Goal: Information Seeking & Learning: Learn about a topic

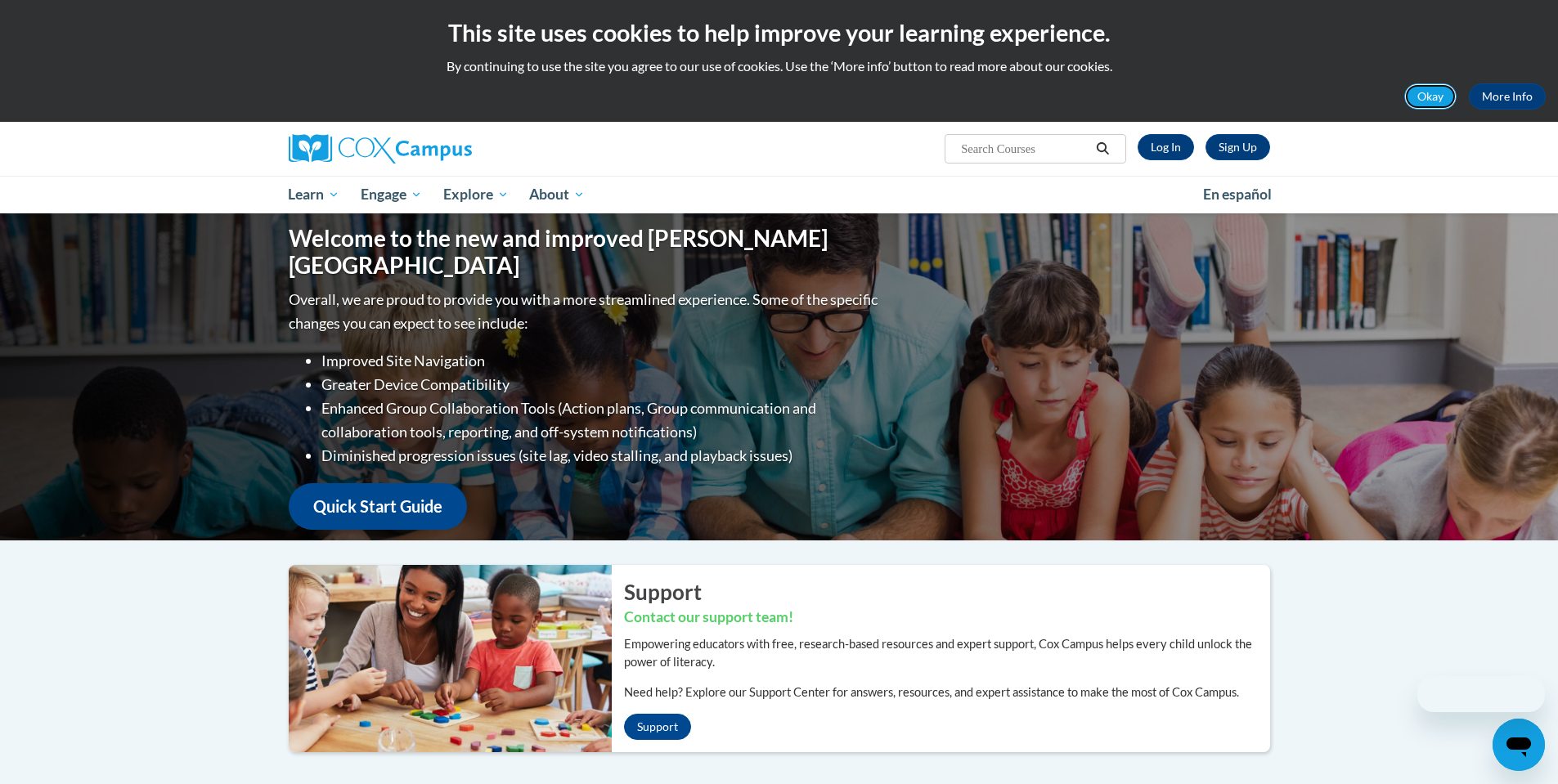
drag, startPoint x: 1424, startPoint y: 92, endPoint x: 1410, endPoint y: 94, distance: 14.1
click at [1424, 92] on button "Okay" at bounding box center [1430, 97] width 52 height 27
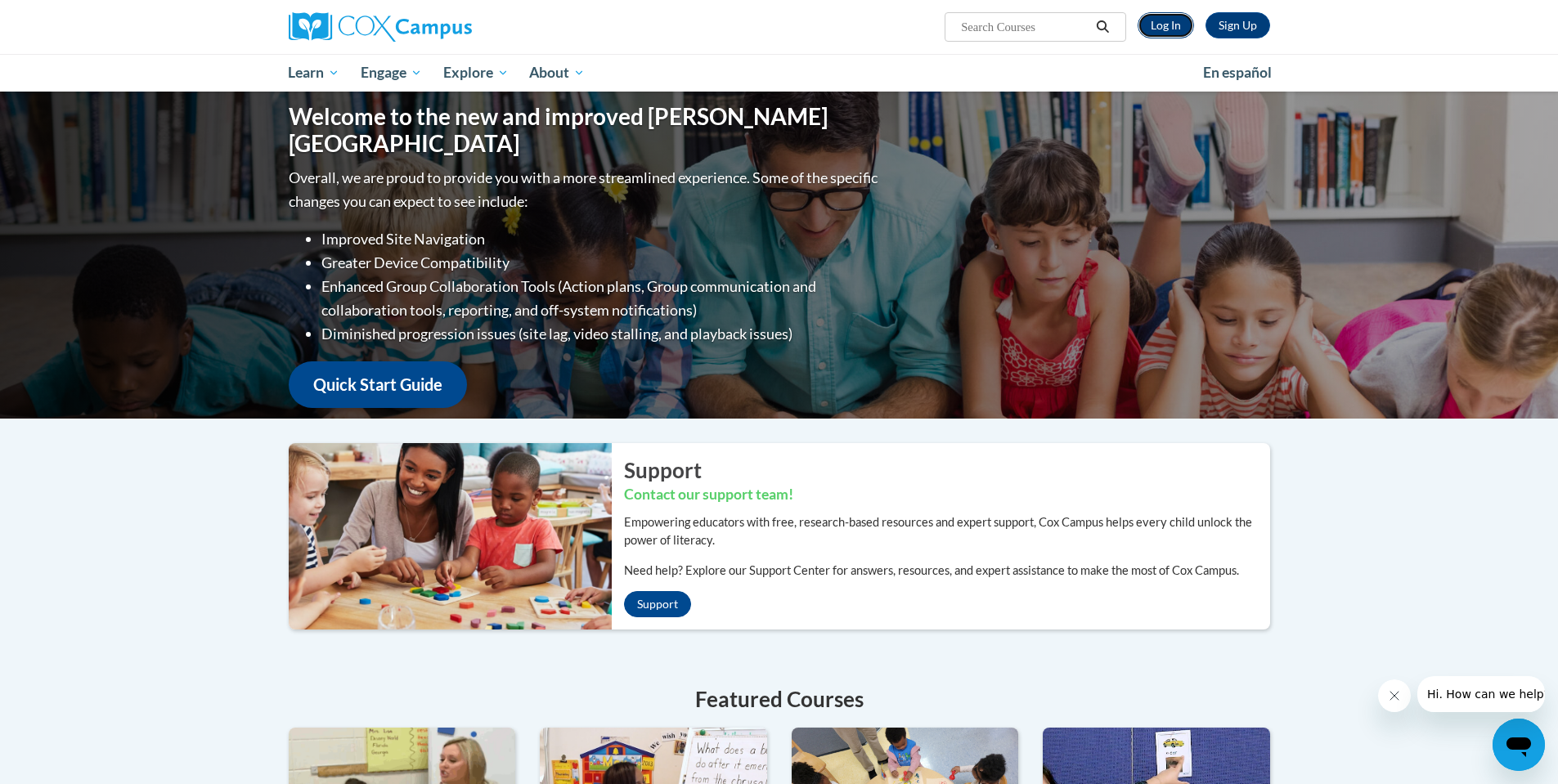
click at [1172, 17] on link "Log In" at bounding box center [1165, 26] width 56 height 27
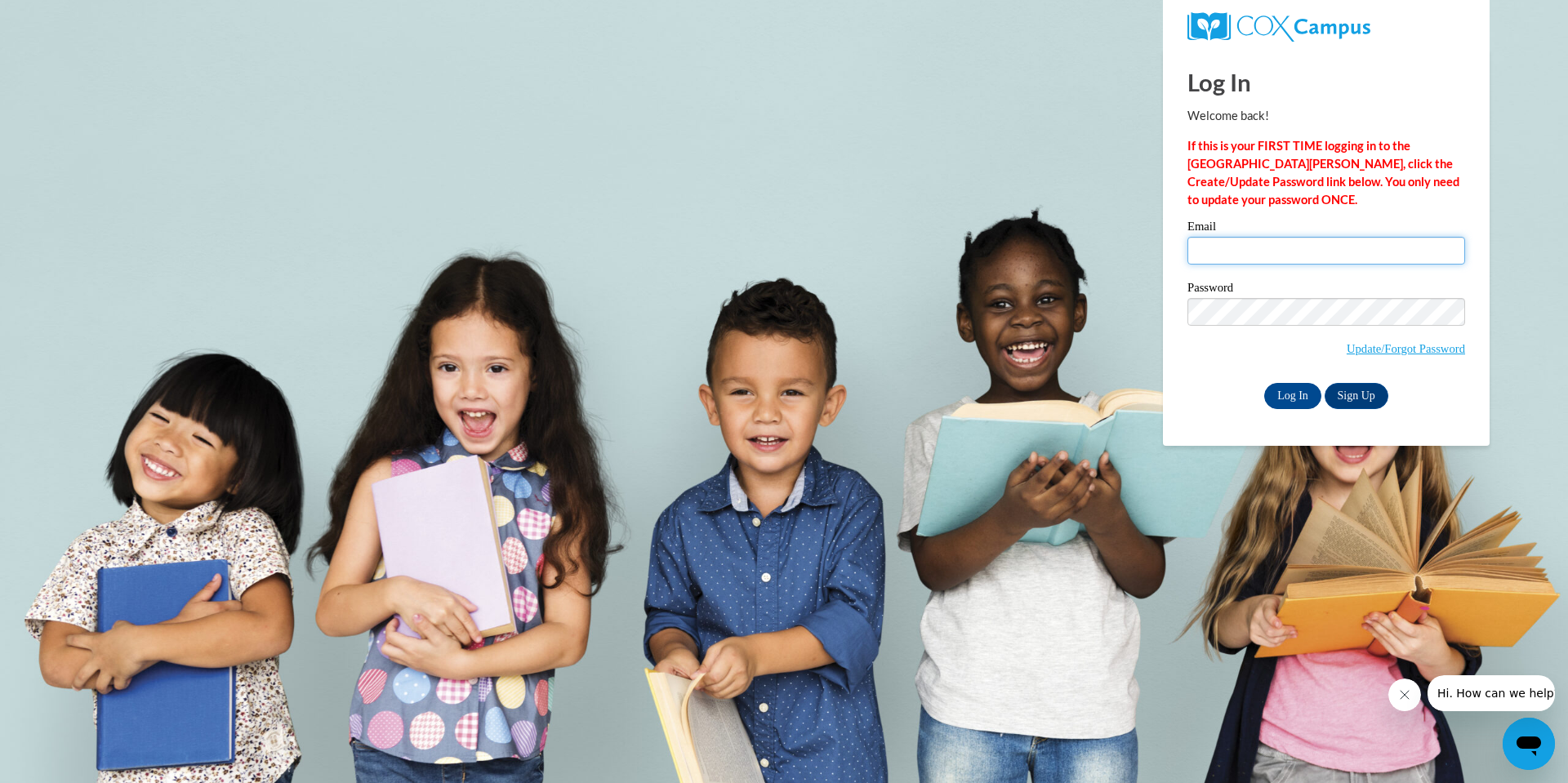
click at [1218, 240] on input "Email" at bounding box center [1326, 251] width 278 height 28
click at [1409, 345] on link "Update/Forgot Password" at bounding box center [1406, 349] width 119 height 13
click at [1226, 249] on input "Email" at bounding box center [1326, 251] width 278 height 28
type input "sejal@thinkingcap.com"
click at [1291, 393] on input "Log In" at bounding box center [1293, 397] width 57 height 27
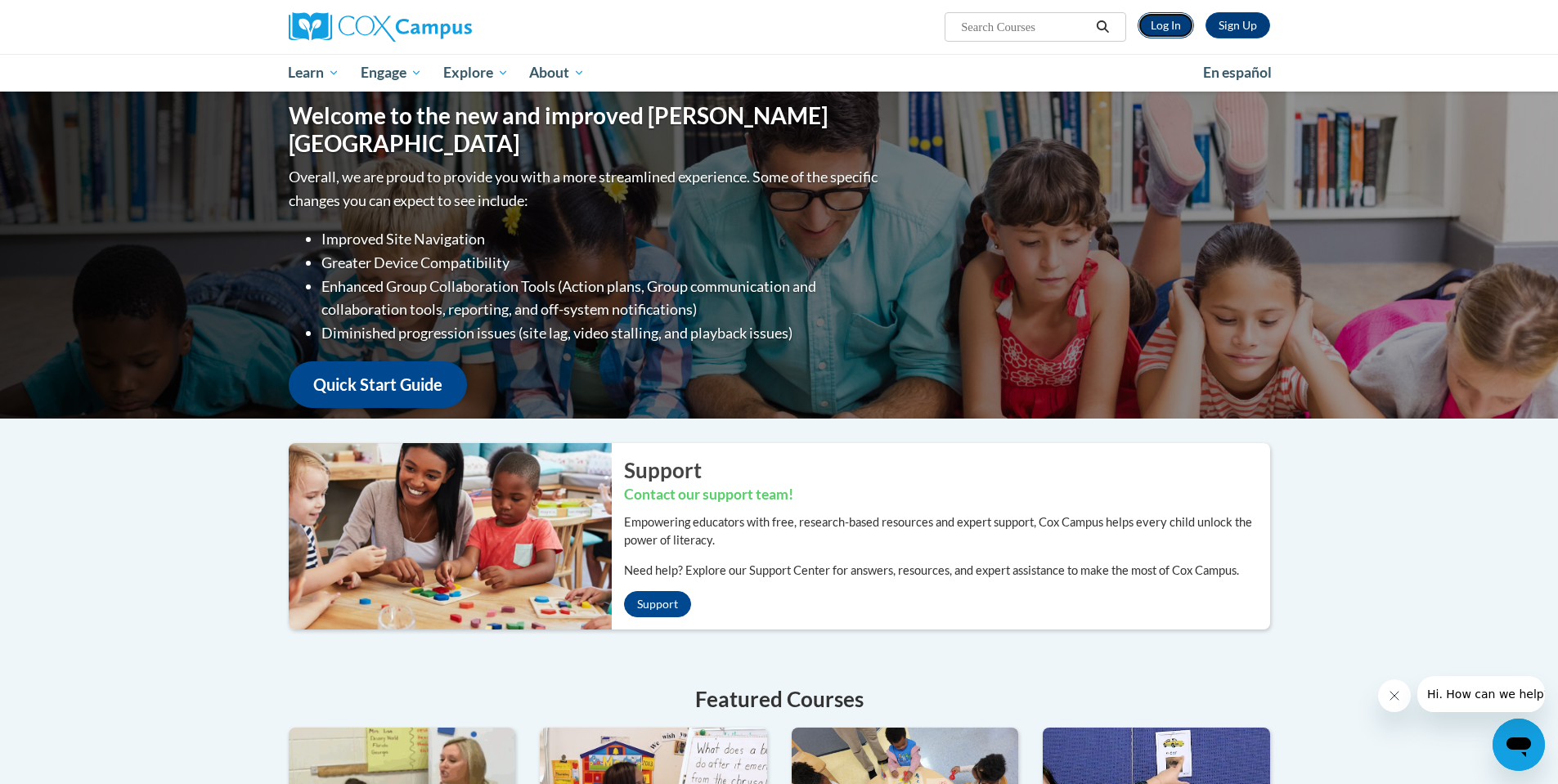
click at [1162, 19] on link "Log In" at bounding box center [1165, 26] width 56 height 27
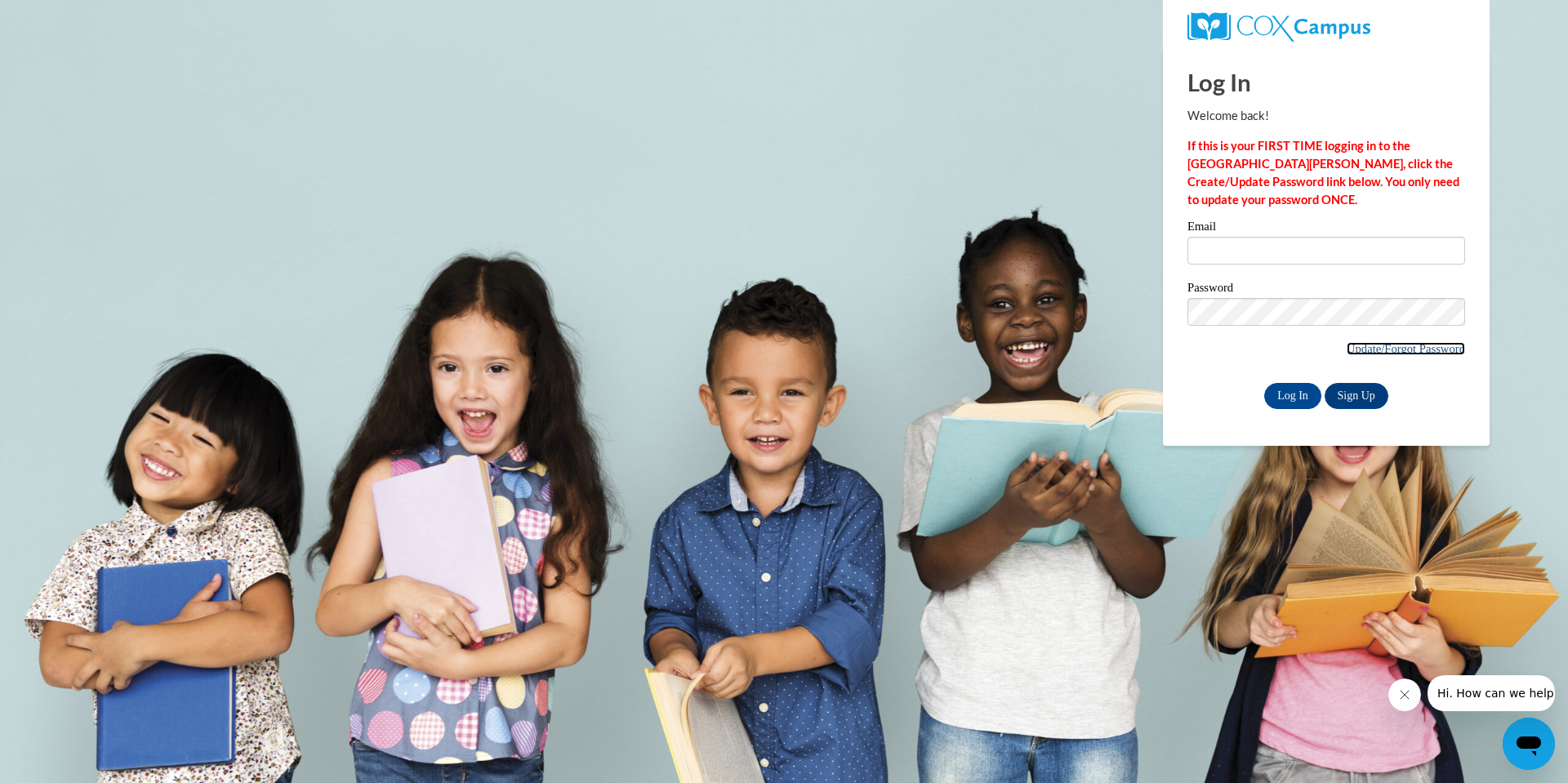
click at [1402, 350] on link "Update/Forgot Password" at bounding box center [1406, 349] width 119 height 13
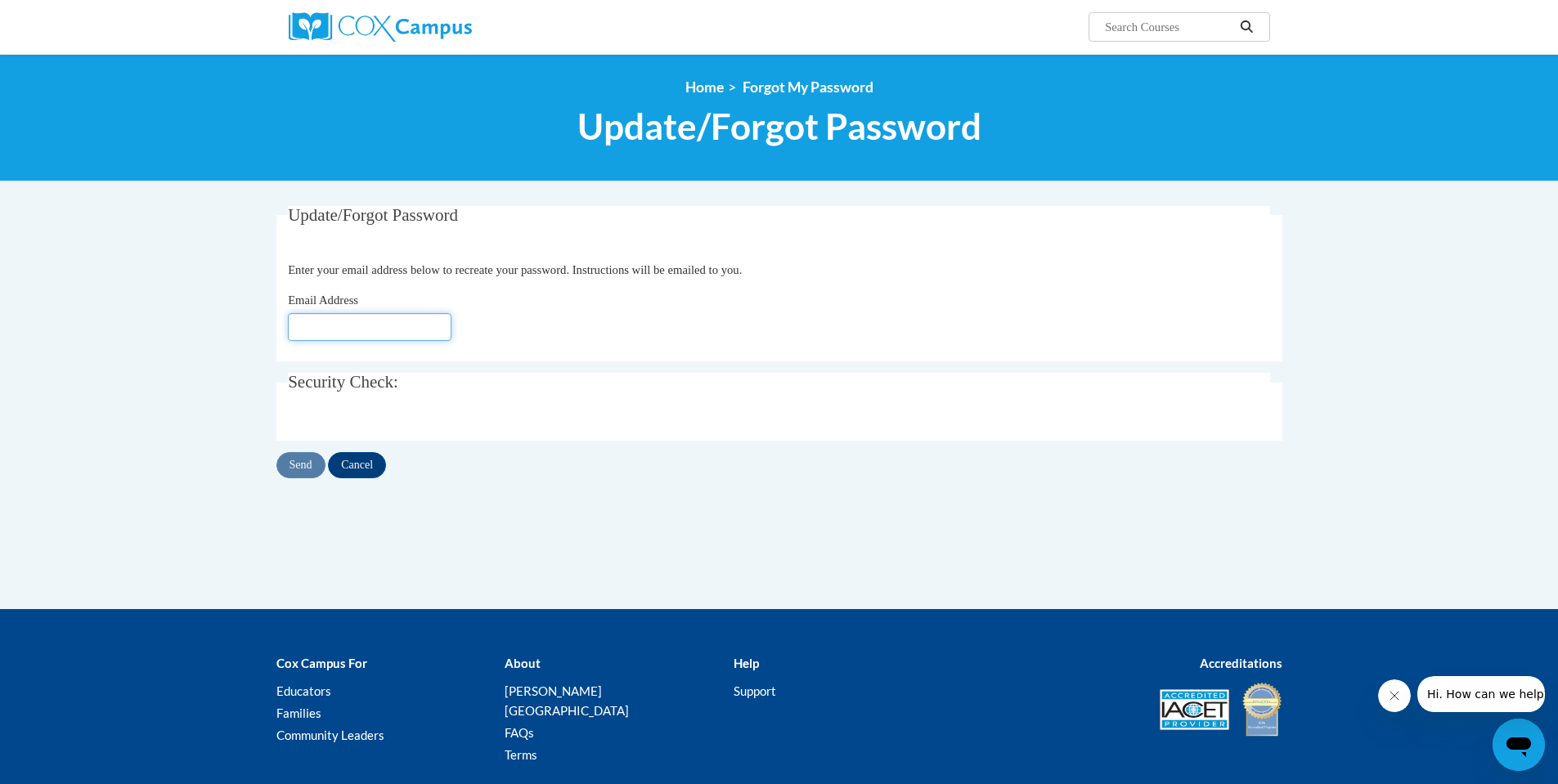
click at [333, 325] on input "Email Address" at bounding box center [370, 327] width 163 height 28
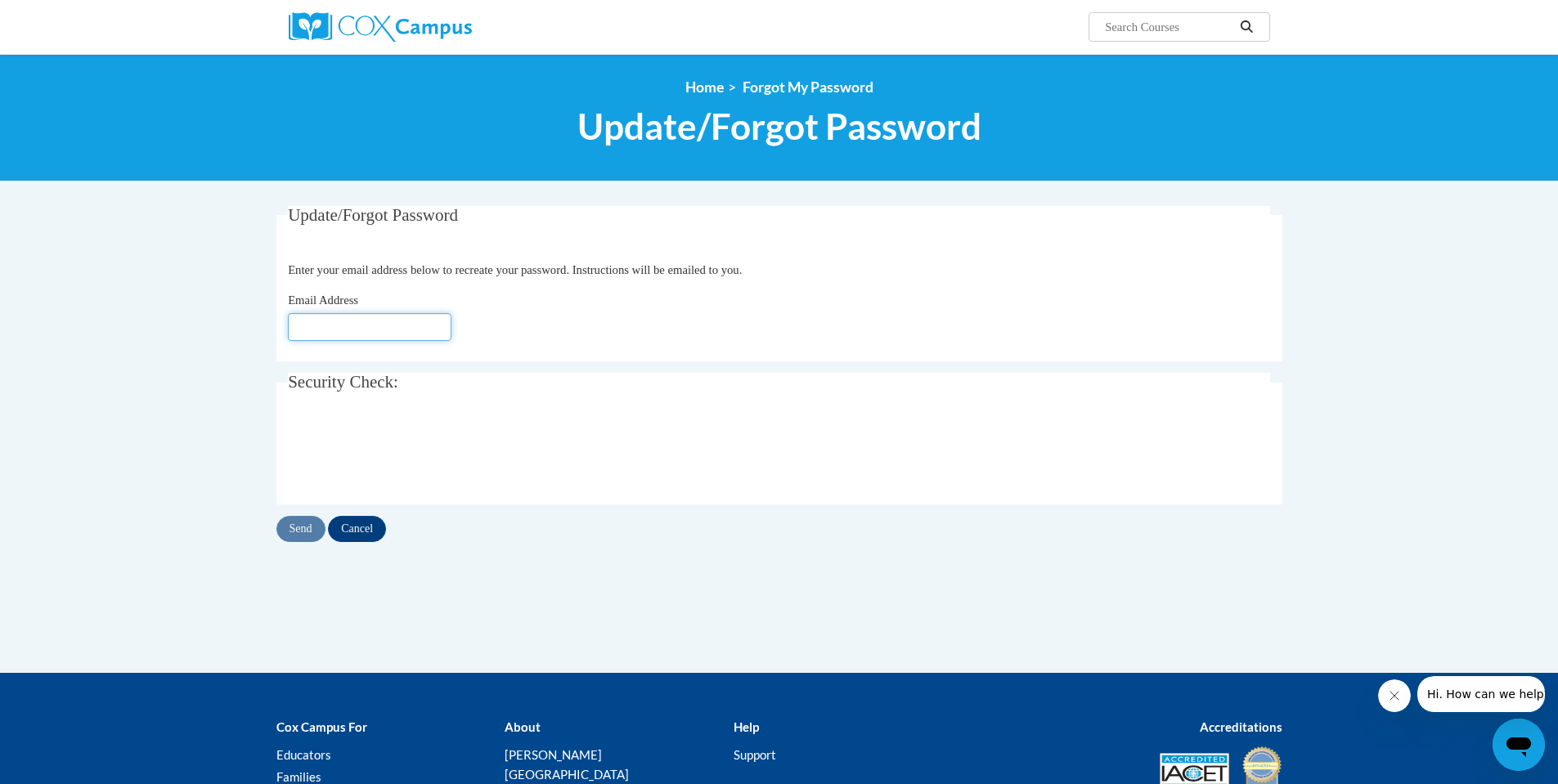
type input "[EMAIL_ADDRESS][DOMAIN_NAME]"
click at [299, 529] on input "Send" at bounding box center [301, 529] width 49 height 27
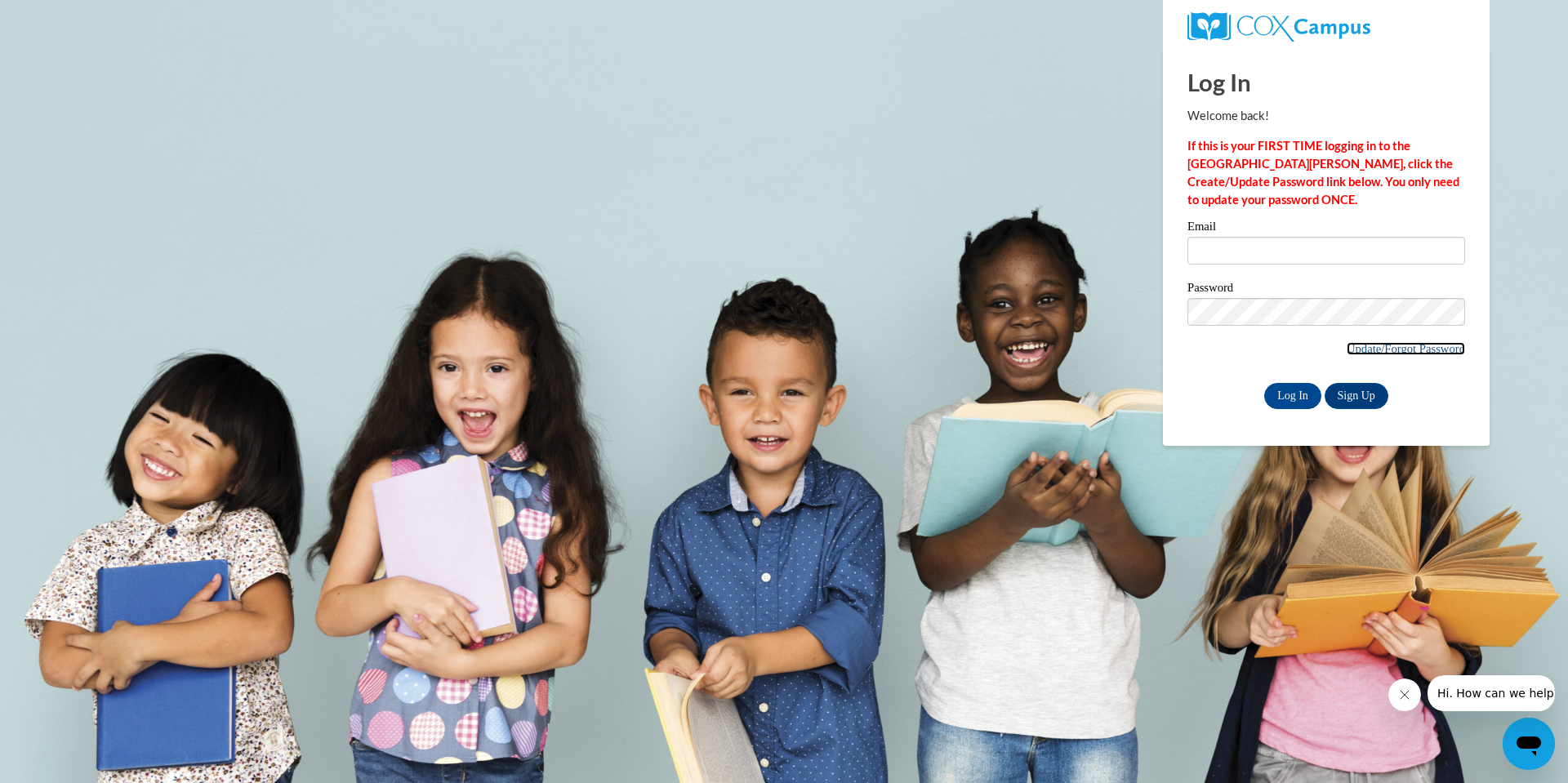
drag, startPoint x: 1389, startPoint y: 349, endPoint x: 1343, endPoint y: 352, distance: 46.1
click at [1389, 349] on link "Update/Forgot Password" at bounding box center [1406, 349] width 119 height 13
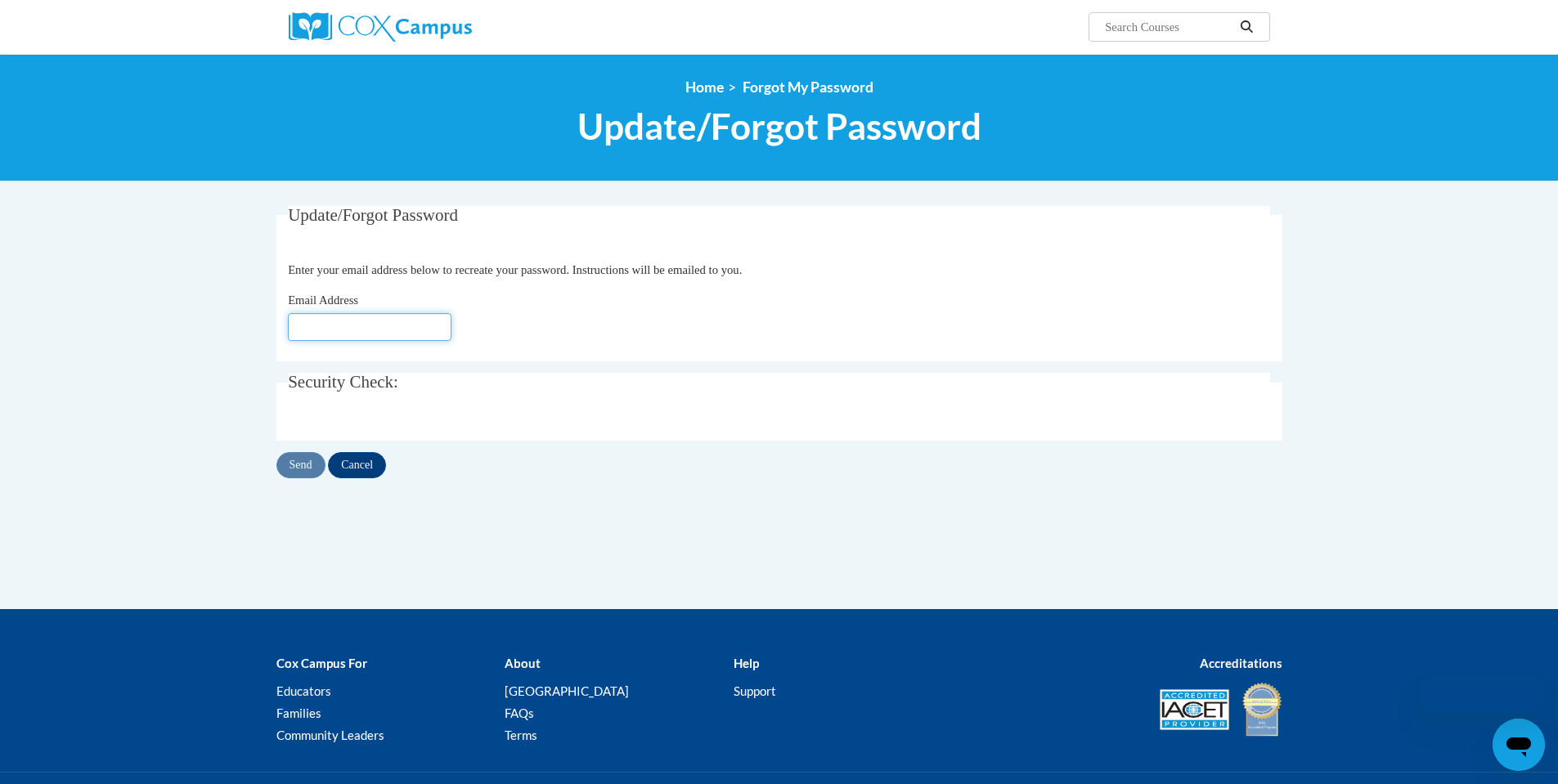
click at [349, 324] on input "Email Address" at bounding box center [370, 327] width 163 height 28
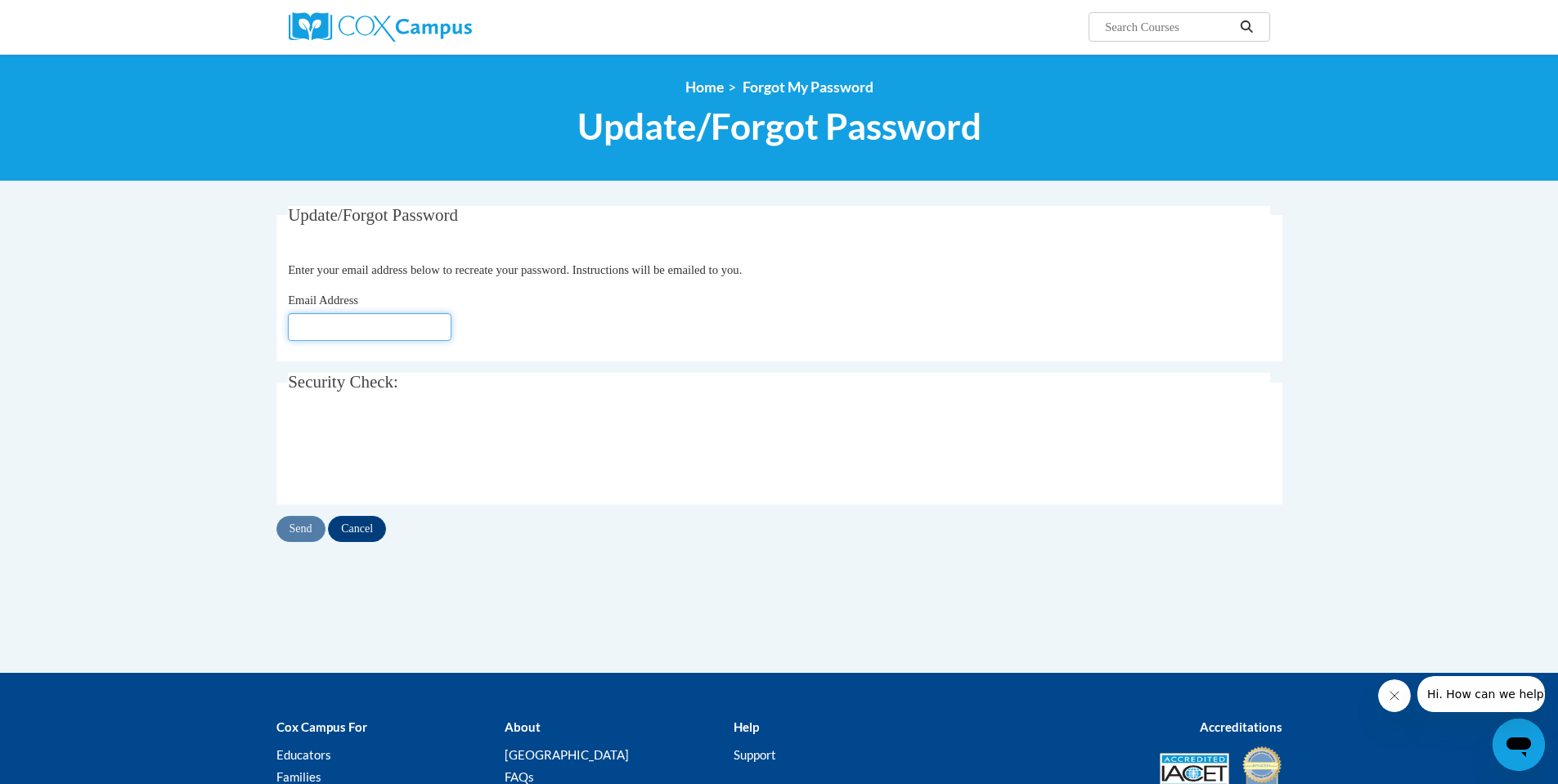
type input "[EMAIL_ADDRESS][DOMAIN_NAME]"
click at [300, 532] on input "Send" at bounding box center [301, 529] width 49 height 27
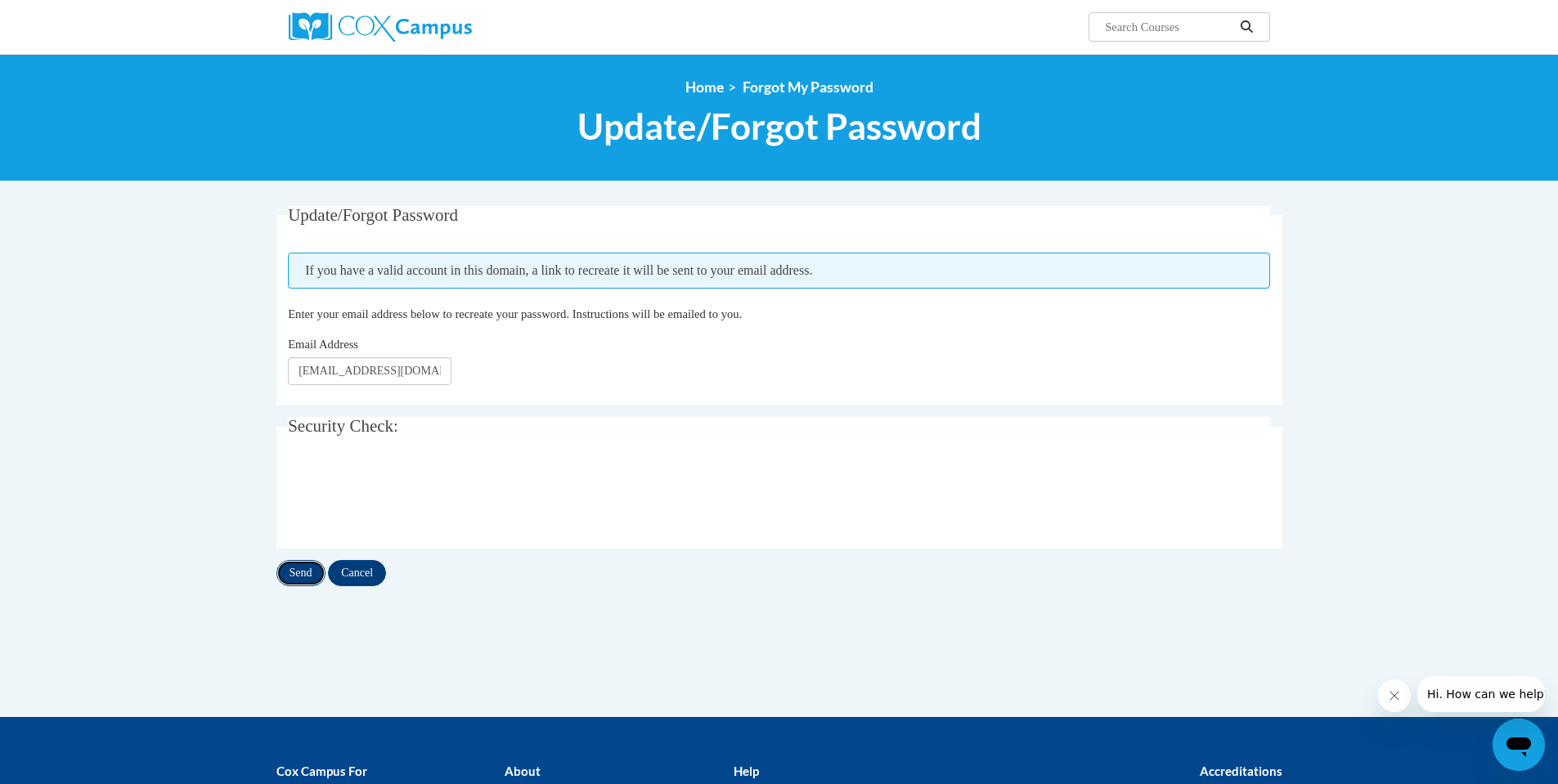
click at [305, 568] on input "Send" at bounding box center [301, 573] width 49 height 27
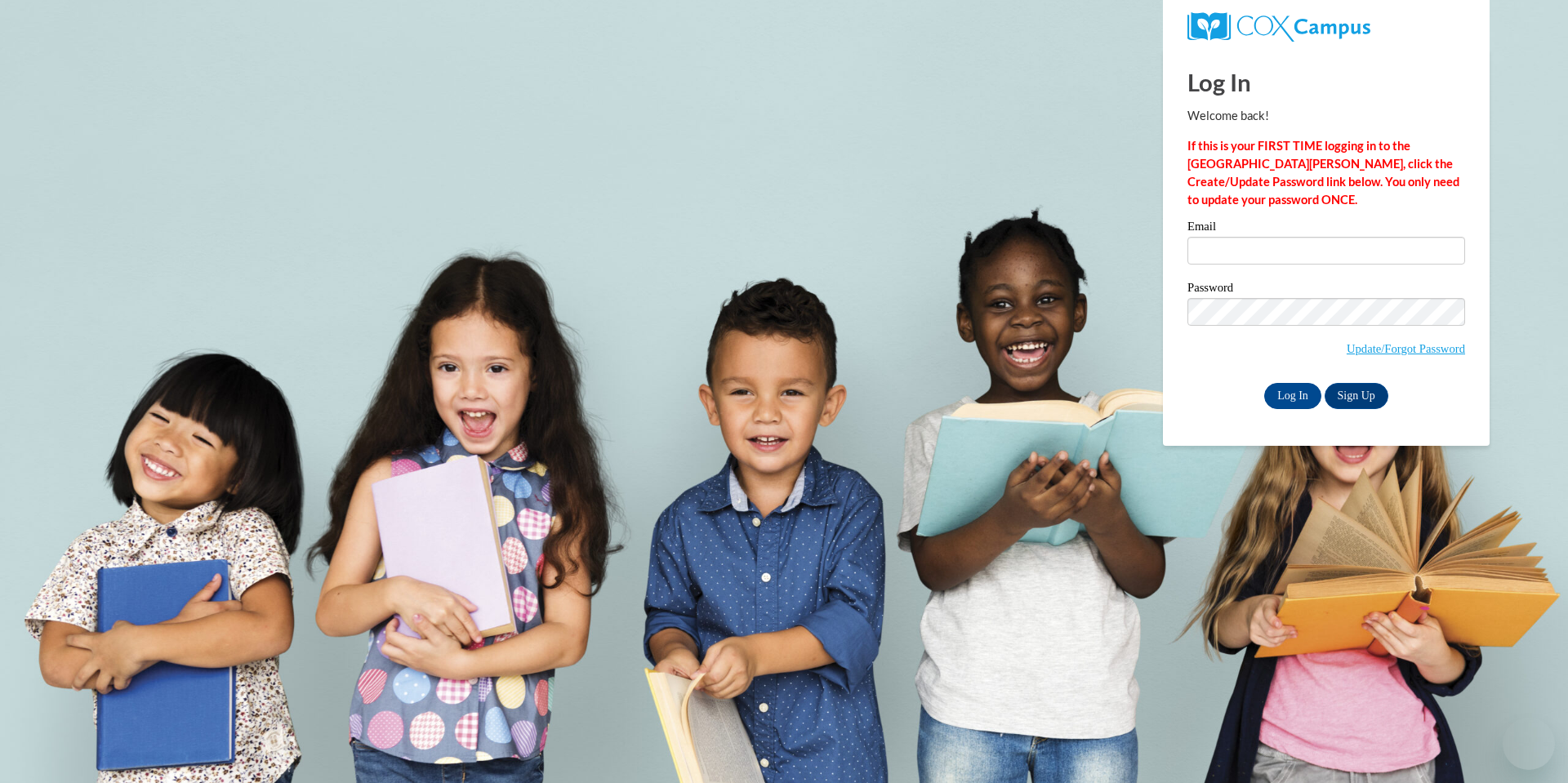
click at [1236, 243] on input "Email" at bounding box center [1326, 251] width 278 height 28
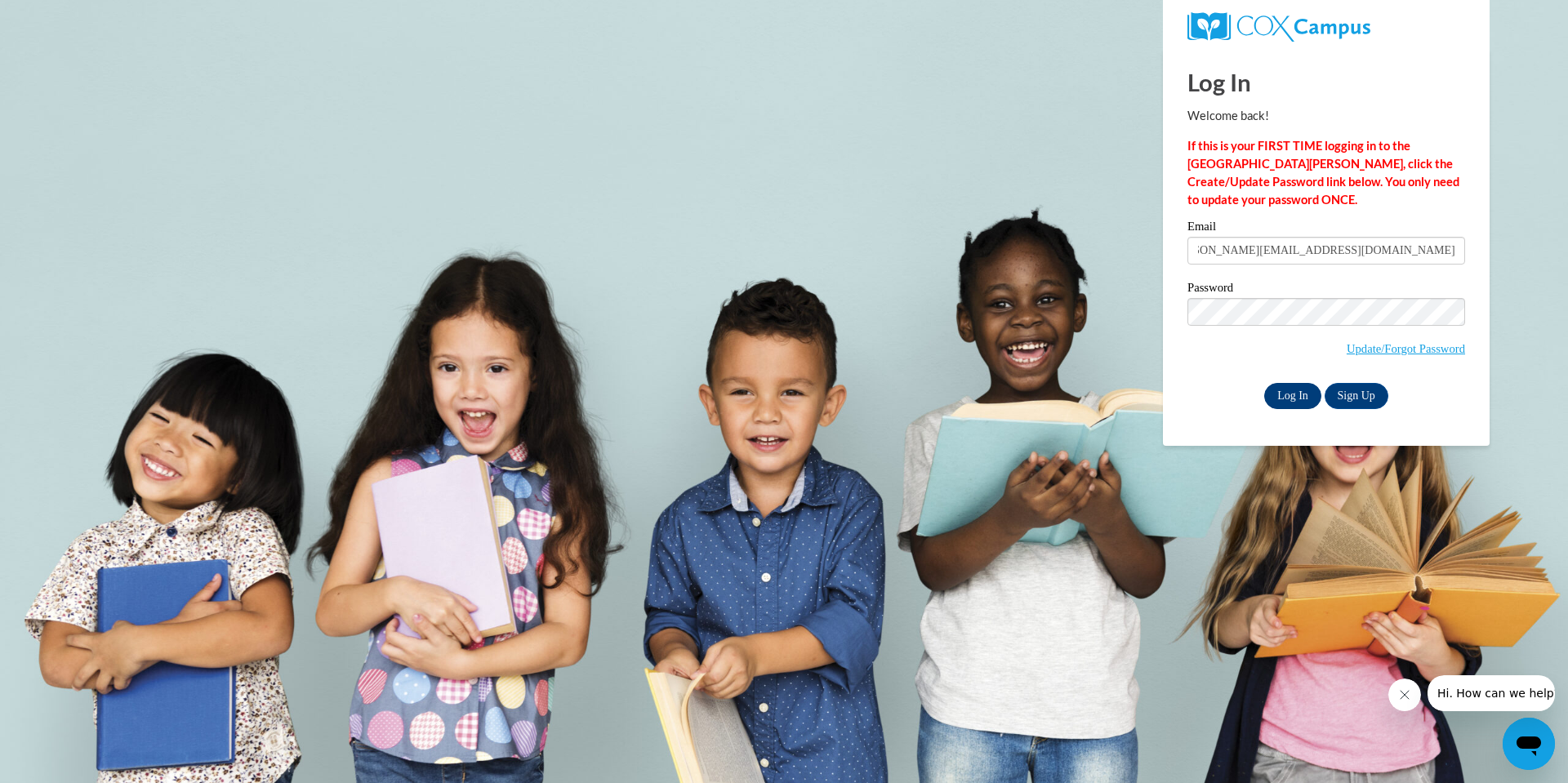
type input "[PERSON_NAME][EMAIL_ADDRESS][DOMAIN_NAME]:[EMAIL_ADDRESS][DOMAIN_NAME]"
click at [1285, 395] on input "Log In" at bounding box center [1293, 397] width 57 height 27
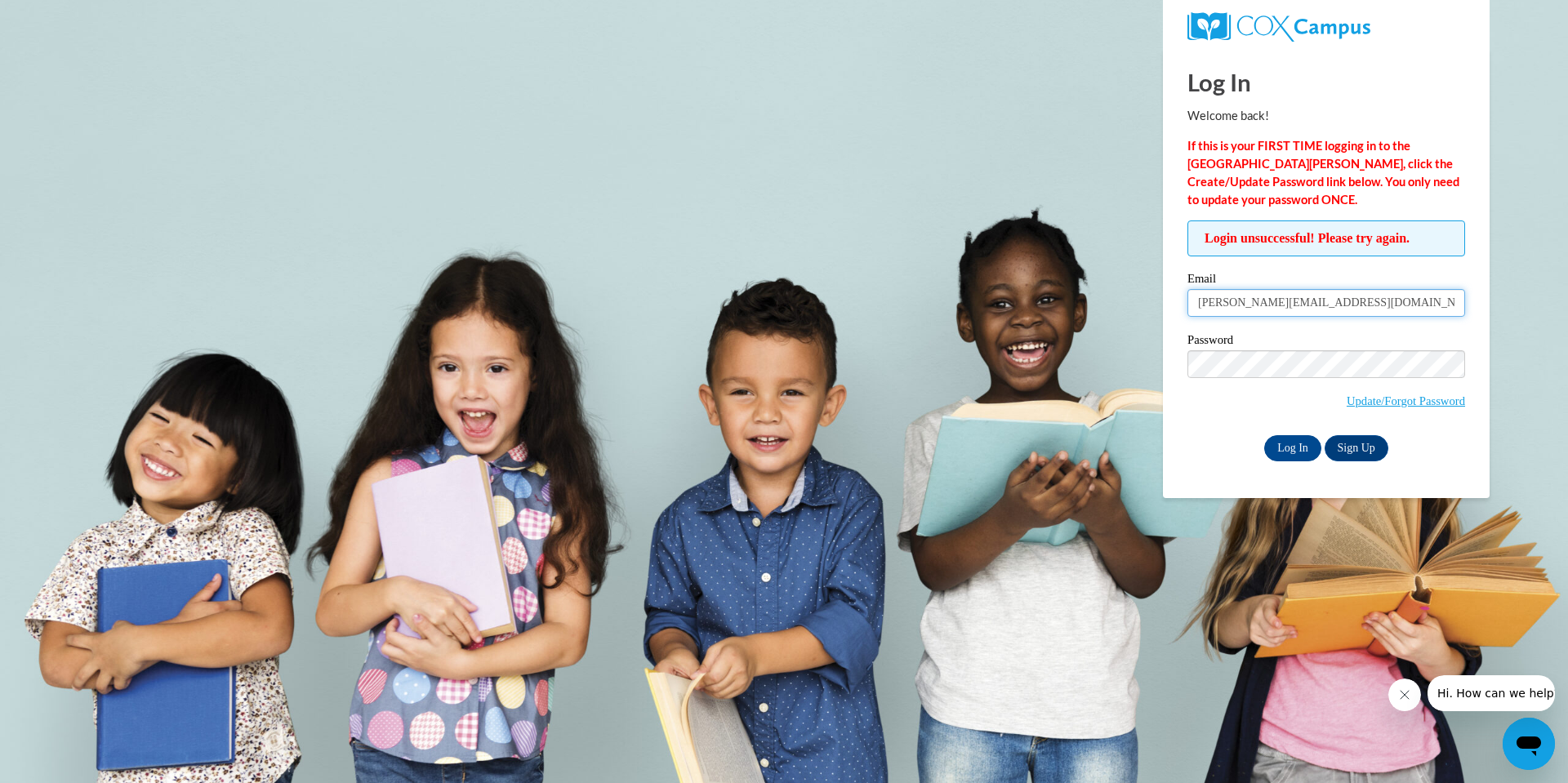
scroll to position [0, 30]
drag, startPoint x: 1314, startPoint y: 302, endPoint x: 1520, endPoint y: 304, distance: 206.0
click at [1520, 304] on body "Log In Welcome back! If this is your FIRST TIME logging in to the NEW Cox Campu…" at bounding box center [784, 391] width 1568 height 783
type input "[PERSON_NAME][EMAIL_ADDRESS][DOMAIN_NAME]"
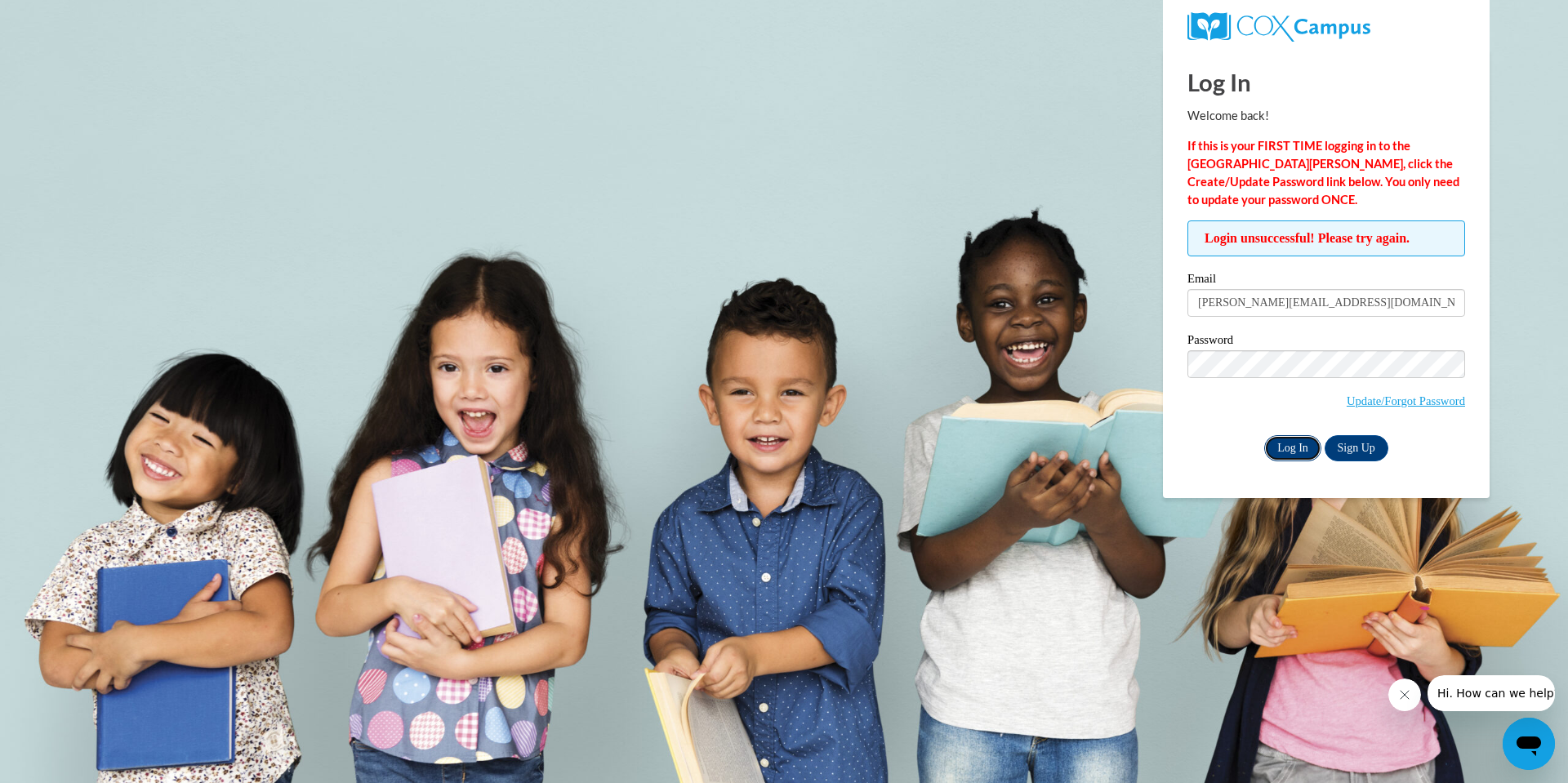
click at [1291, 440] on input "Log In" at bounding box center [1293, 449] width 57 height 27
click at [1163, 434] on div "Log In Welcome back! If this is your FIRST TIME logging in to the NEW Cox Campu…" at bounding box center [1326, 273] width 351 height 449
click at [1296, 445] on input "Log In" at bounding box center [1293, 449] width 57 height 27
drag, startPoint x: 1335, startPoint y: 303, endPoint x: 1184, endPoint y: 308, distance: 151.1
click at [1184, 308] on div "Login unsuccessful! Please try again. Please enter your email! Please enter you…" at bounding box center [1326, 340] width 302 height 240
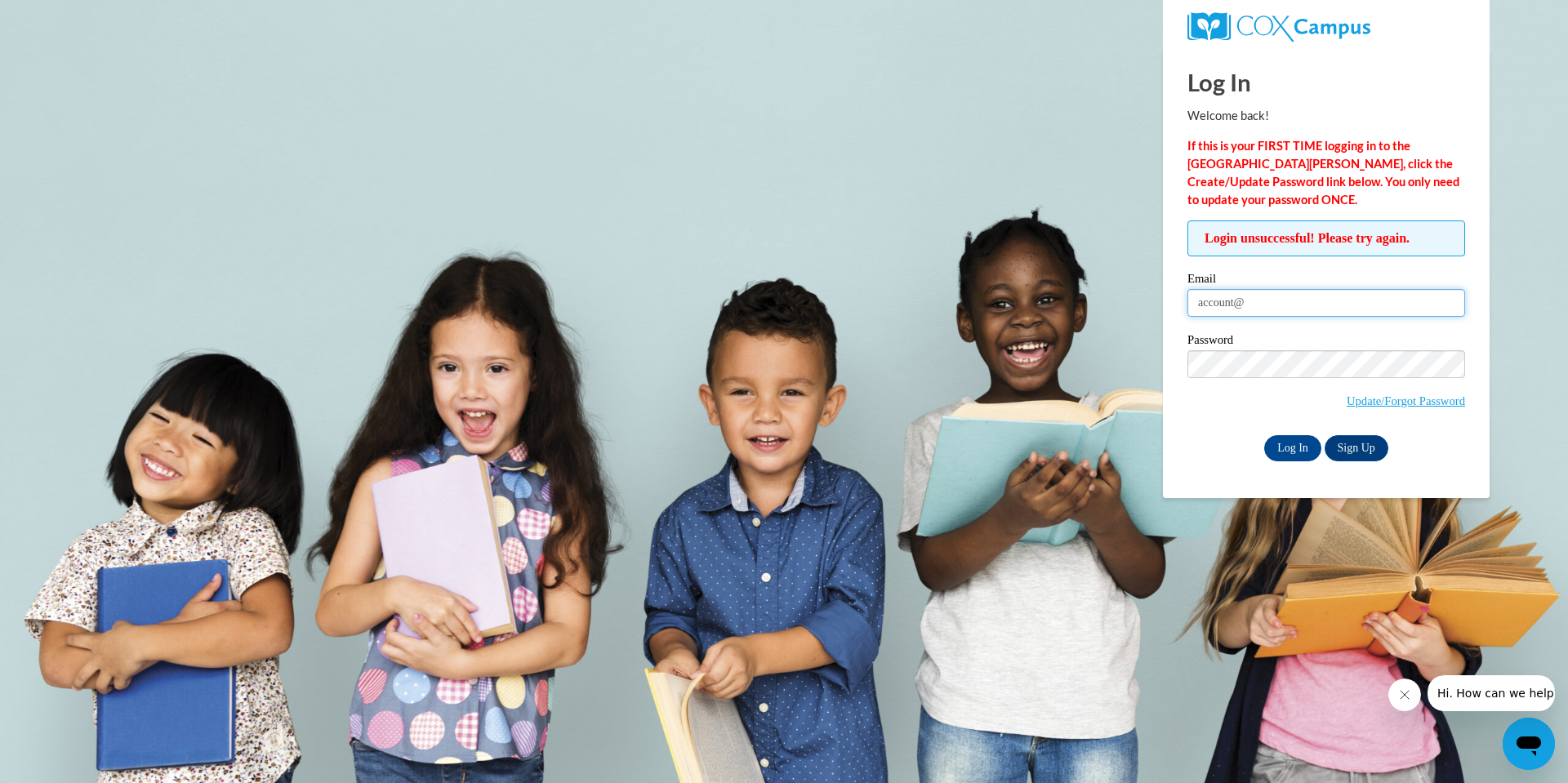
type input "account@thinkingcap.com"
click at [1185, 433] on div "Login unsuccessful! Please try again. Please enter your email! Please enter you…" at bounding box center [1326, 340] width 302 height 240
click at [1292, 443] on input "Log In" at bounding box center [1293, 449] width 57 height 27
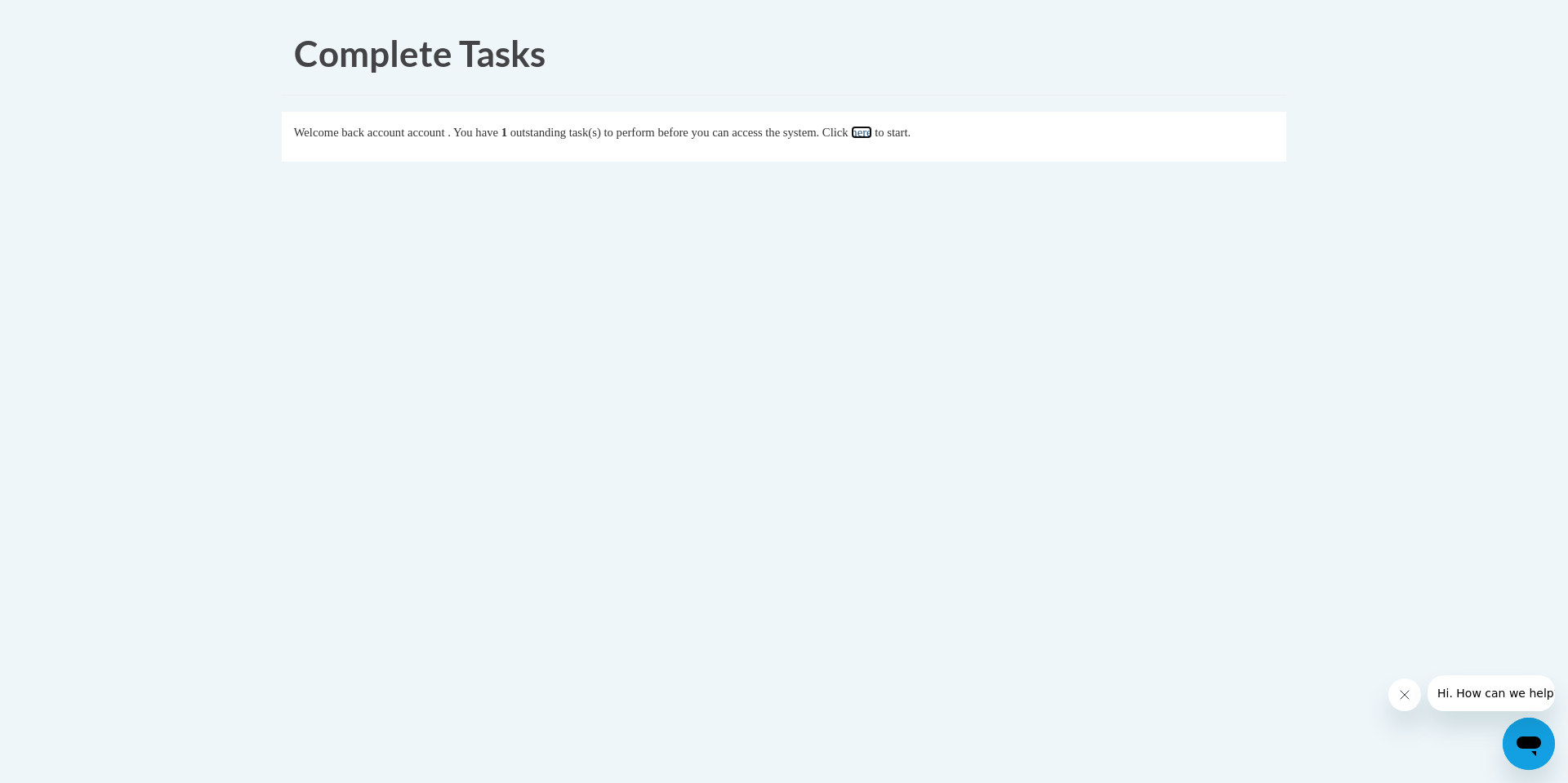
click at [871, 135] on link "here" at bounding box center [862, 133] width 21 height 13
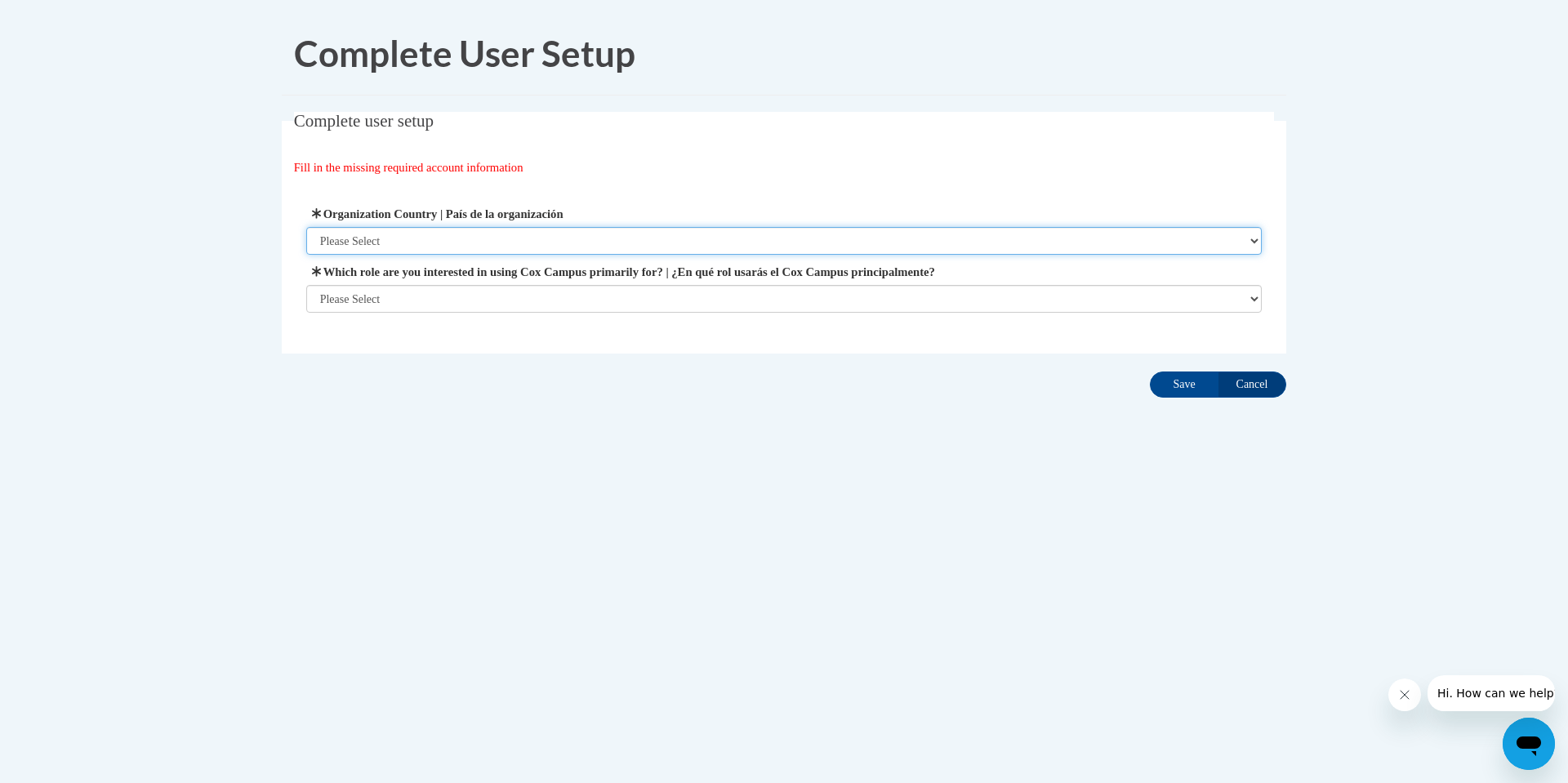
click at [351, 234] on select "Please Select United States | Estados Unidos Outside of the United States | Fue…" at bounding box center [785, 240] width 957 height 28
select select "2ba6c5f2-6ab4-47b5-9408-0a73ae60d186"
click at [307, 227] on select "Please Select United States | Estados Unidos Outside of the United States | Fue…" at bounding box center [785, 240] width 957 height 28
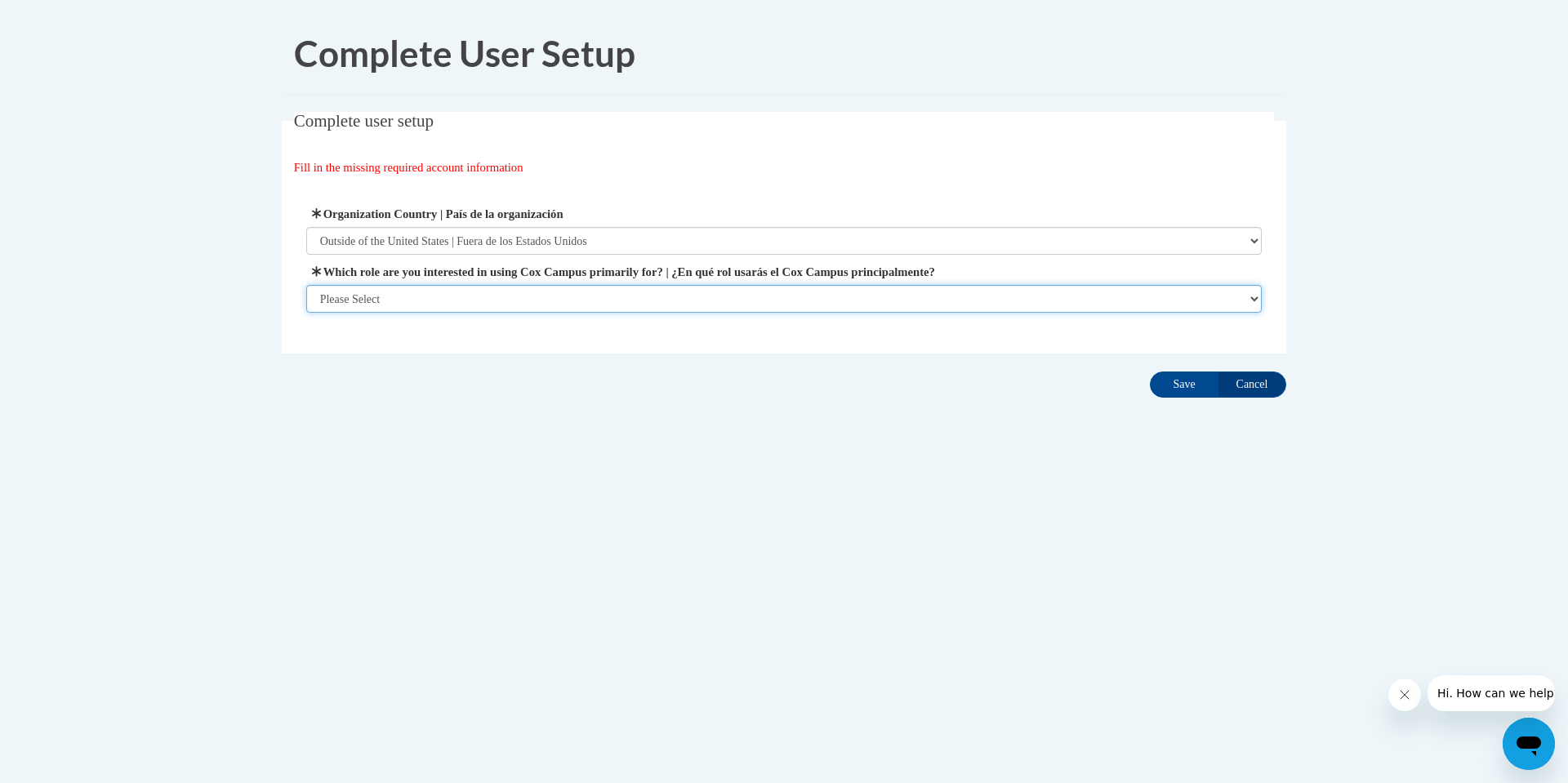
click at [360, 295] on select "Please Select College/University | Colegio/Universidad Community/Nonprofit Part…" at bounding box center [785, 298] width 957 height 28
select select "fbf2d438-af2f-41f8-98f1-81c410e29de3"
click at [307, 313] on select "Please Select College/University | Colegio/Universidad Community/Nonprofit Part…" at bounding box center [785, 298] width 957 height 28
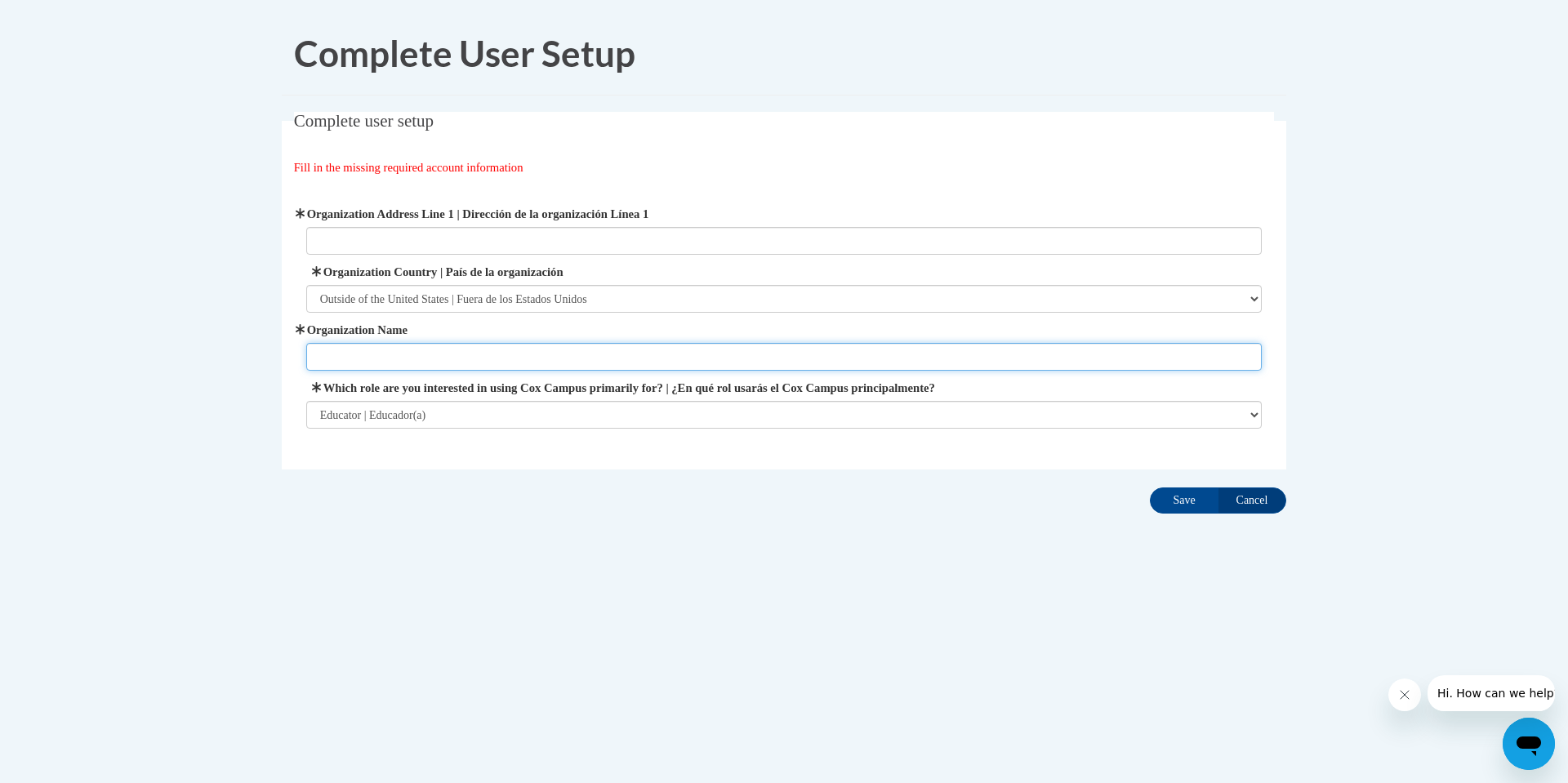
click at [345, 356] on input "Organization Name" at bounding box center [785, 356] width 957 height 28
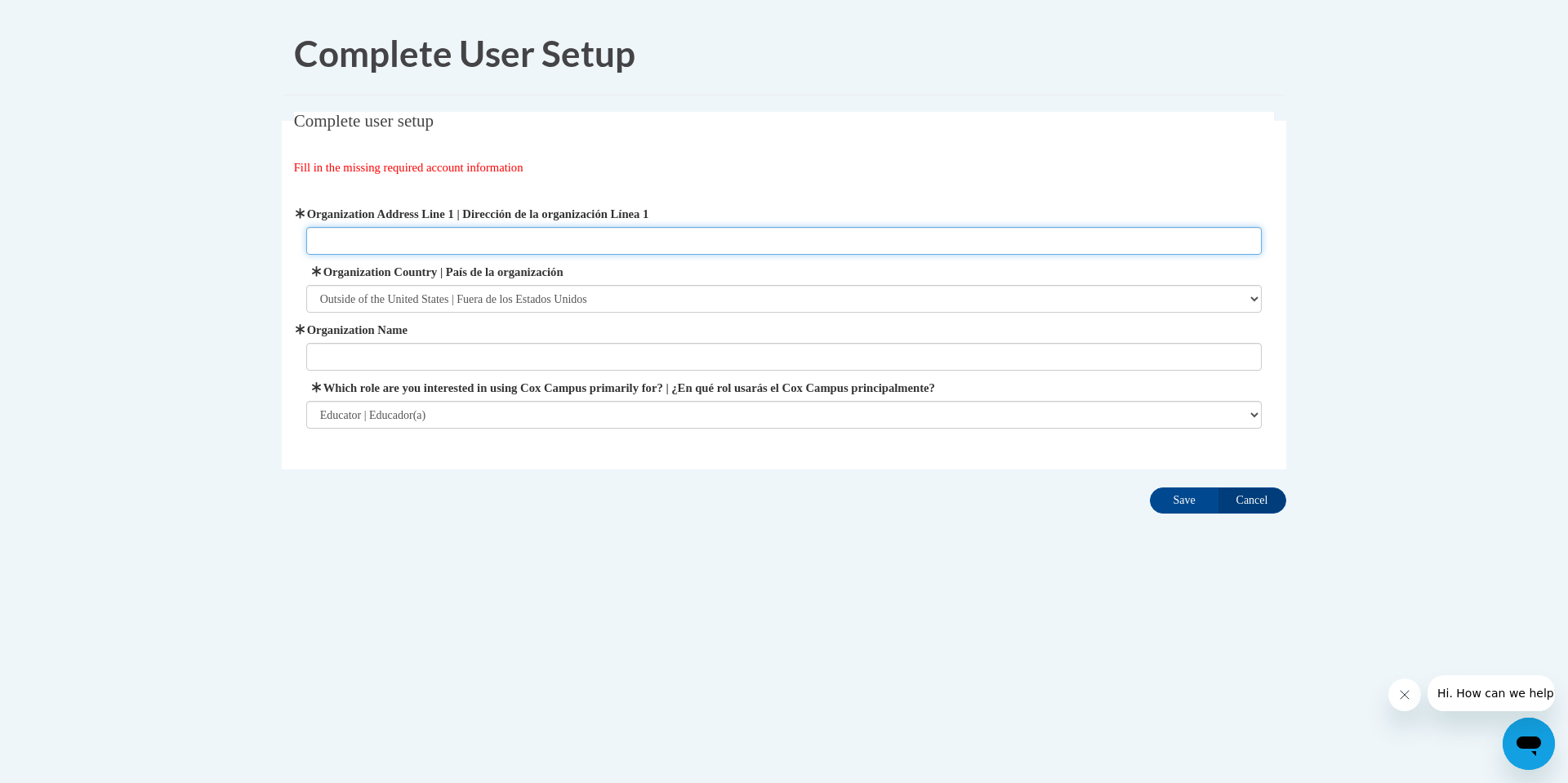
click at [369, 237] on input "Organization Address Line 1 | Dirección de la organización Línea 1" at bounding box center [785, 240] width 957 height 28
type input "205 Esplanade"
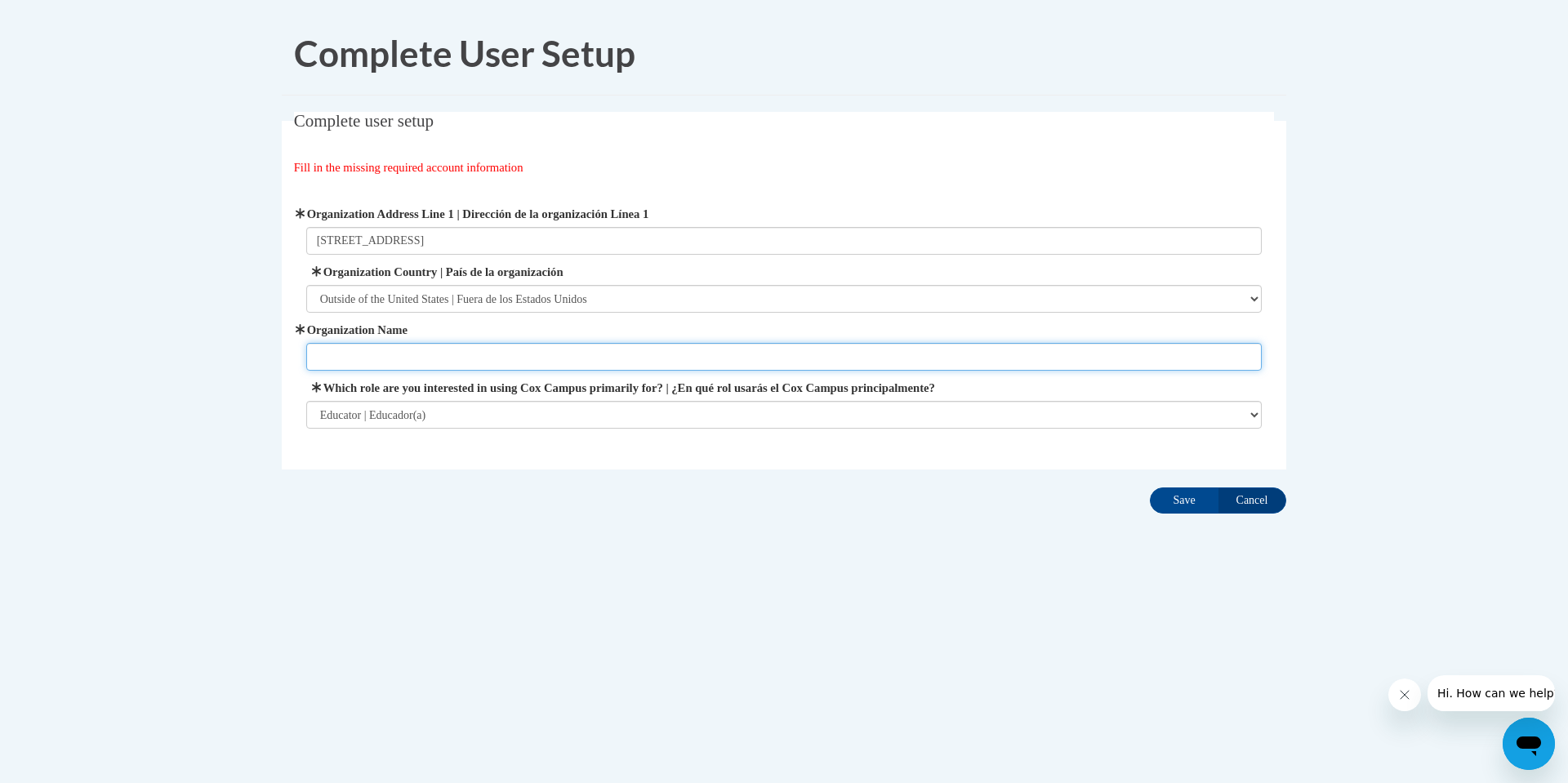
click at [359, 354] on input "Organization Name" at bounding box center [785, 356] width 957 height 28
type input "thinkingcap"
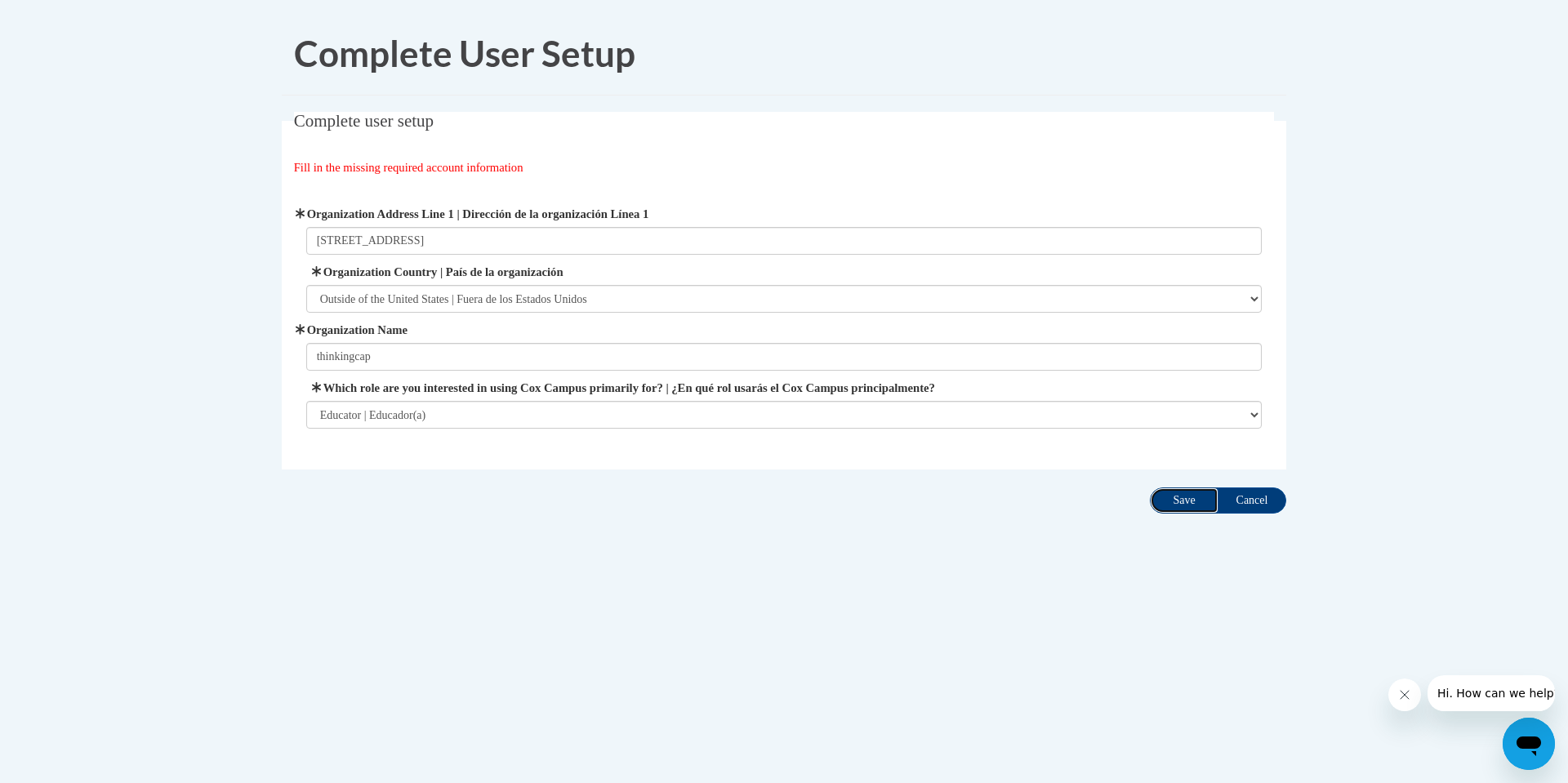
click at [1188, 498] on input "Save" at bounding box center [1185, 501] width 68 height 27
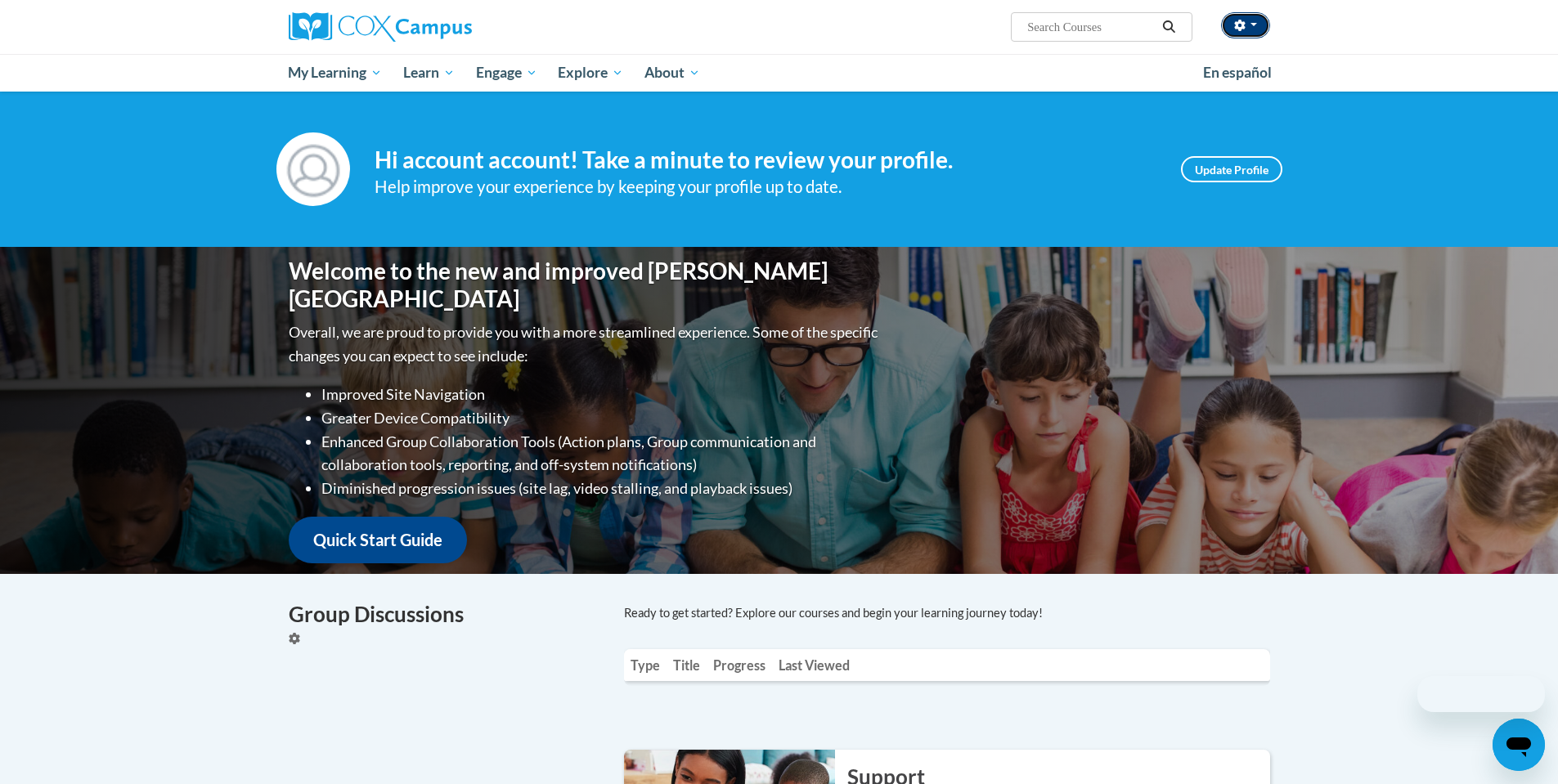
click at [1260, 25] on button "button" at bounding box center [1246, 26] width 49 height 27
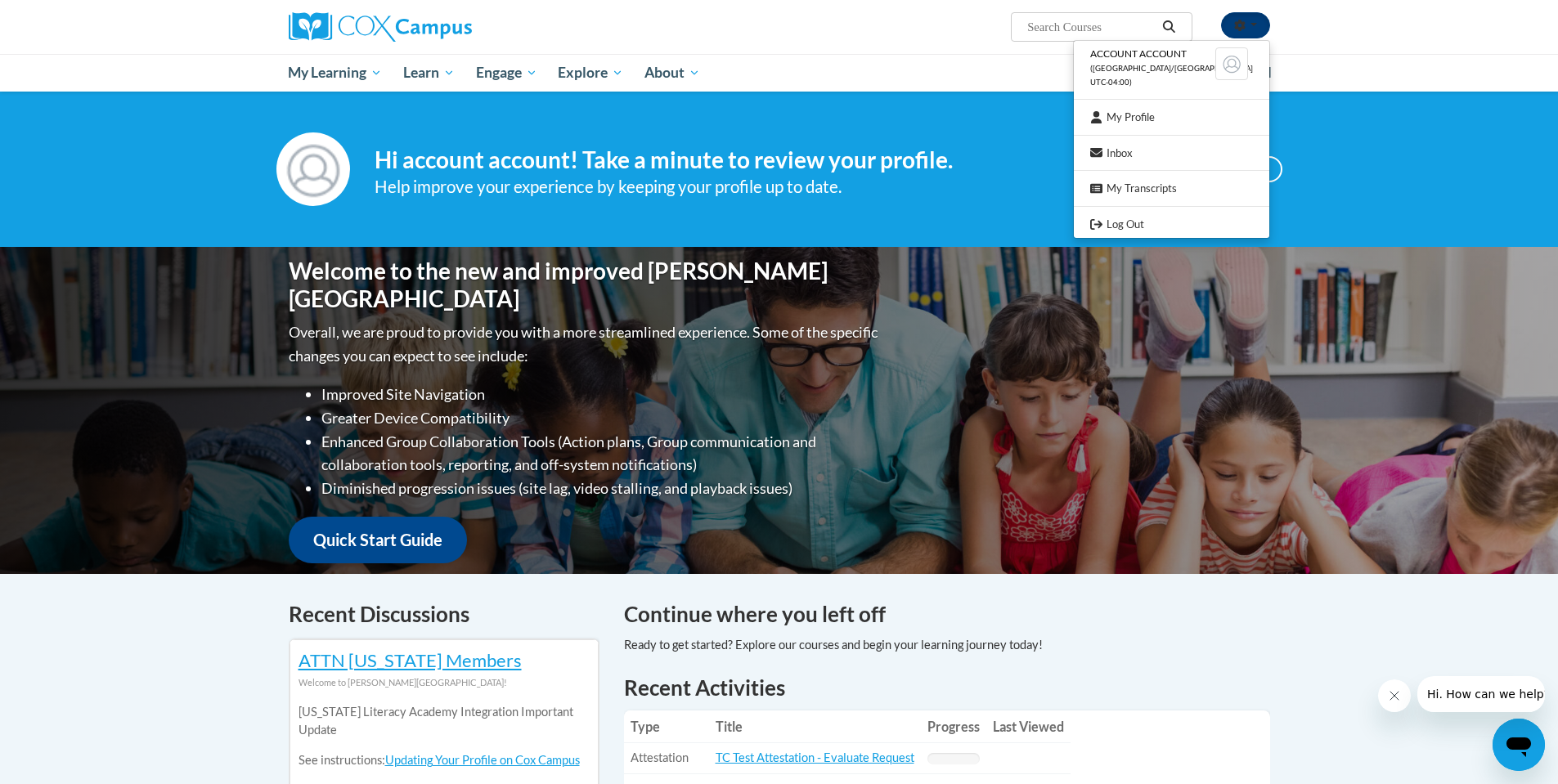
click at [1256, 22] on button "button" at bounding box center [1246, 26] width 49 height 27
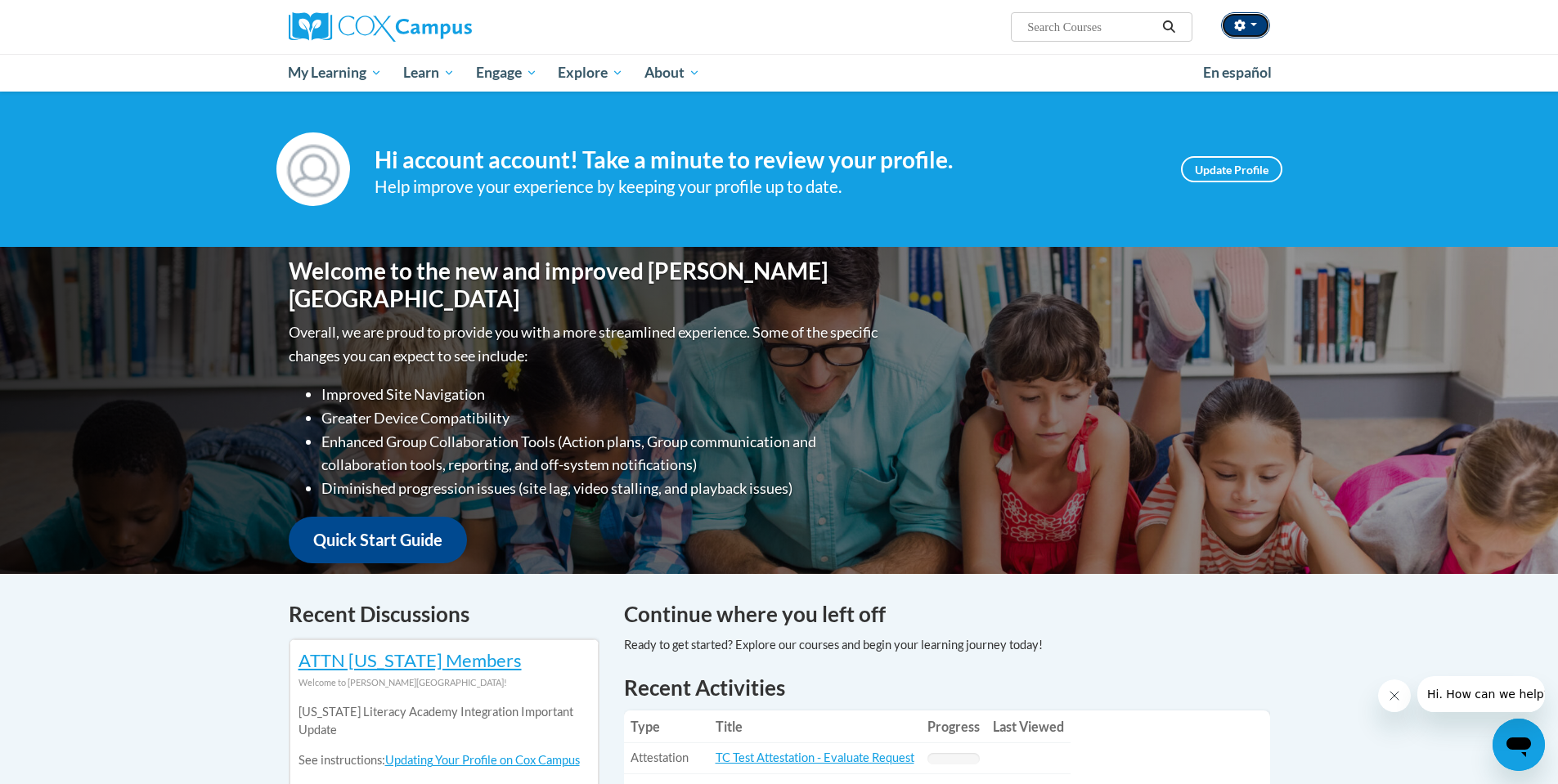
click at [1253, 26] on span "button" at bounding box center [1254, 24] width 7 height 3
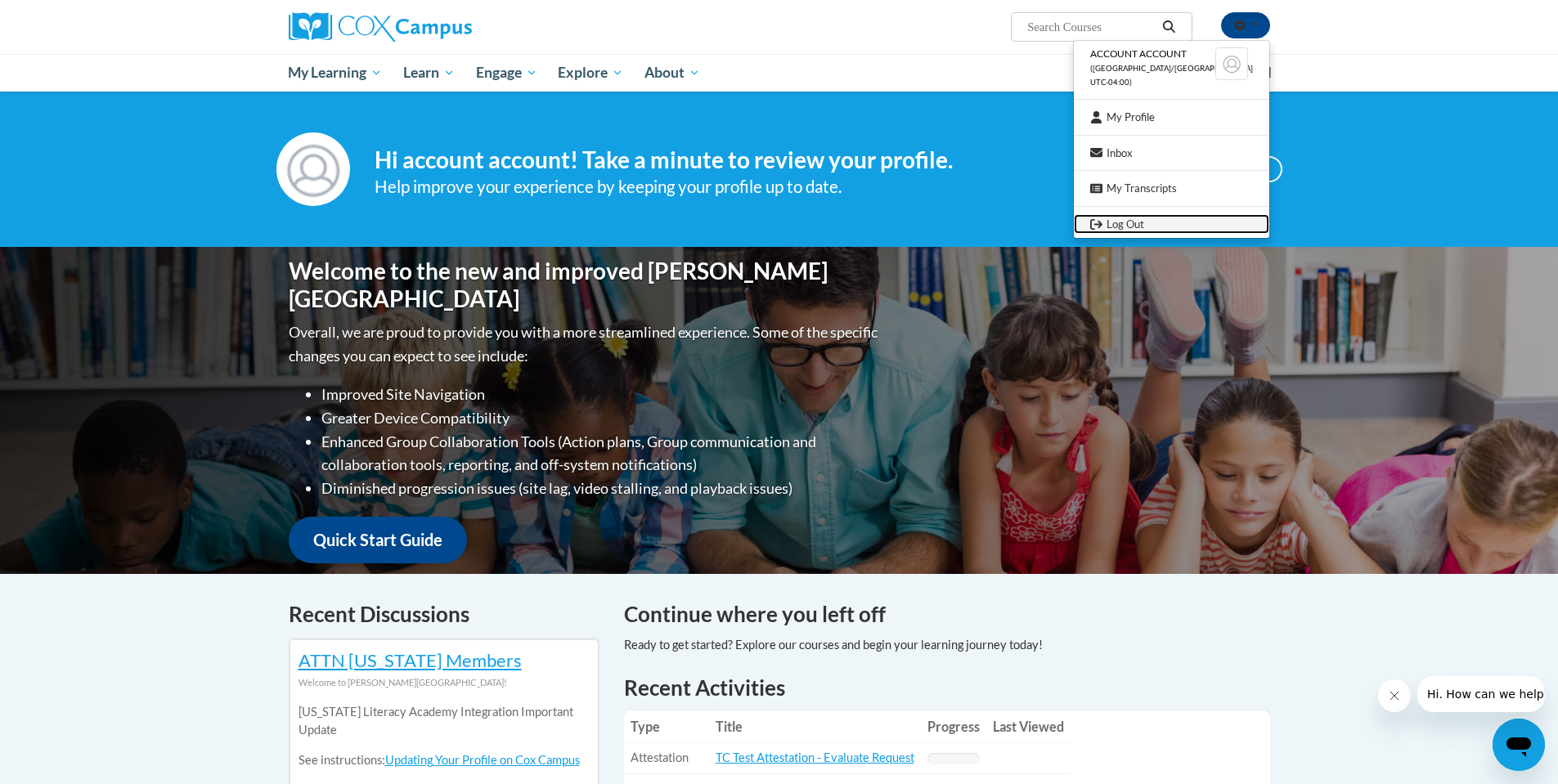
click at [1159, 220] on link "Log Out" at bounding box center [1172, 224] width 196 height 21
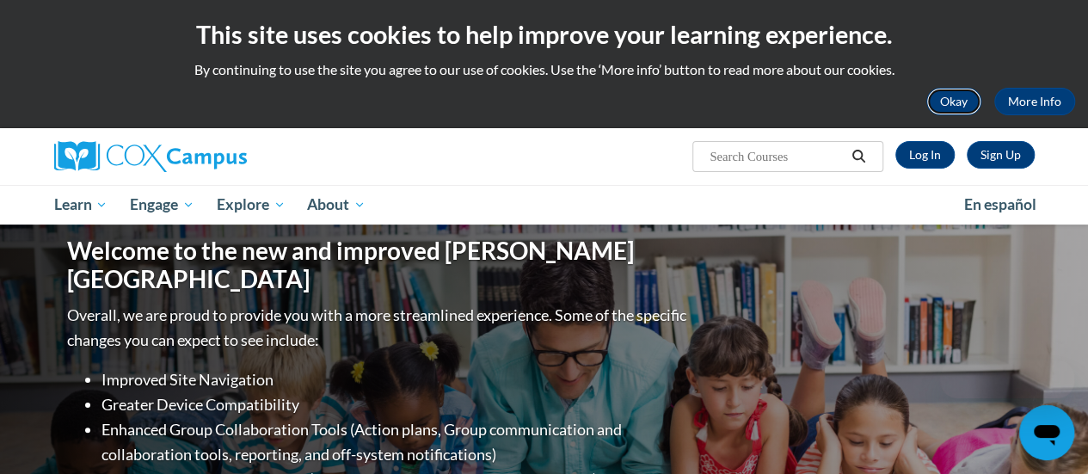
click at [957, 97] on button "Okay" at bounding box center [954, 102] width 55 height 28
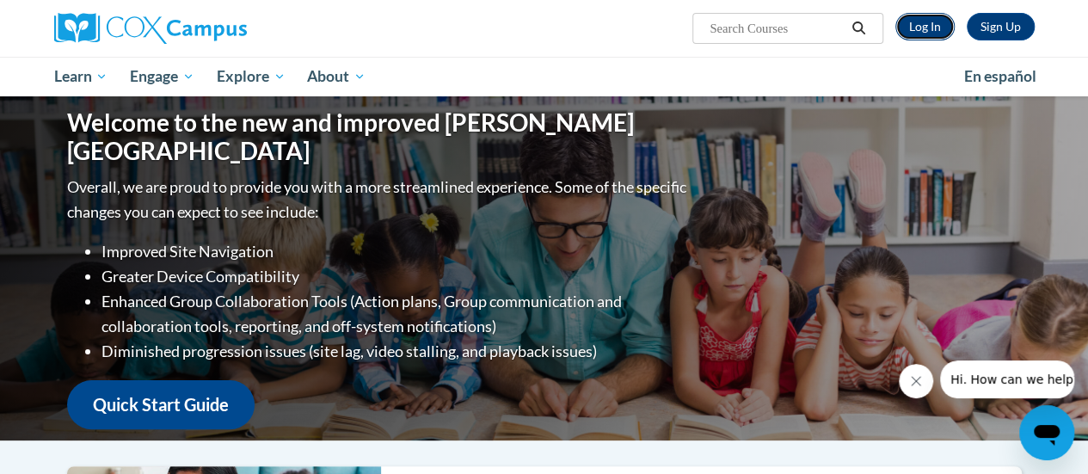
click at [922, 27] on link "Log In" at bounding box center [925, 27] width 59 height 28
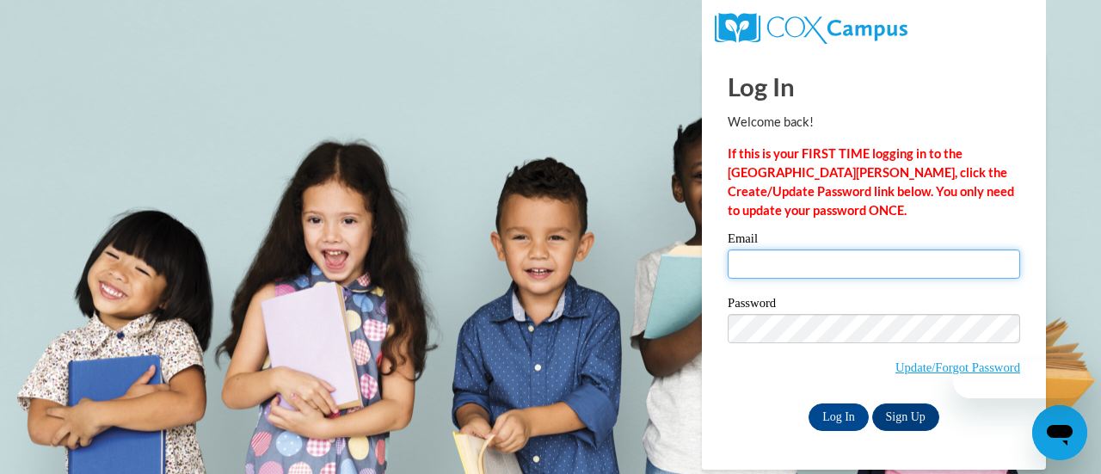
type input "[PERSON_NAME][EMAIL_ADDRESS][DOMAIN_NAME]"
click at [769, 255] on input "[PERSON_NAME][EMAIL_ADDRESS][DOMAIN_NAME]" at bounding box center [874, 264] width 293 height 29
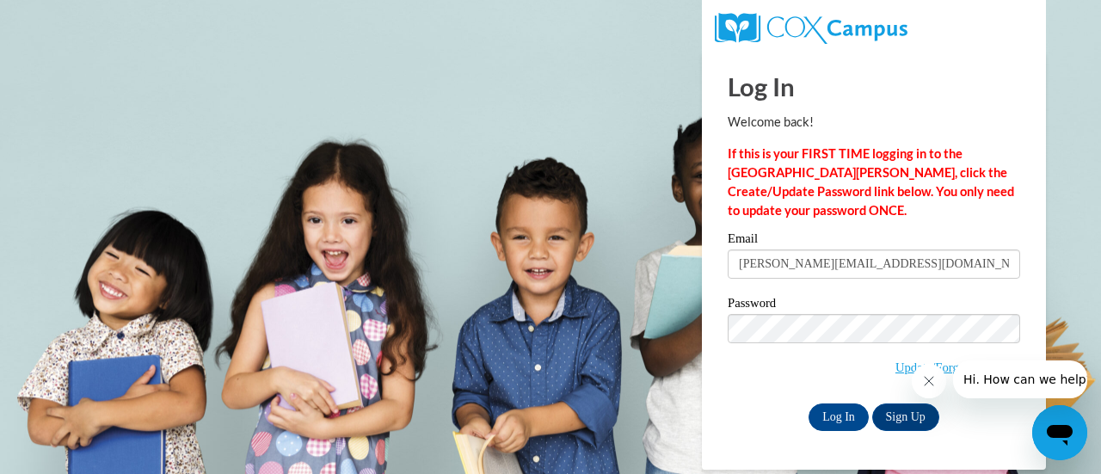
click at [766, 415] on div "Log In Sign Up" at bounding box center [874, 418] width 293 height 28
click at [848, 417] on input "Log In" at bounding box center [839, 418] width 60 height 28
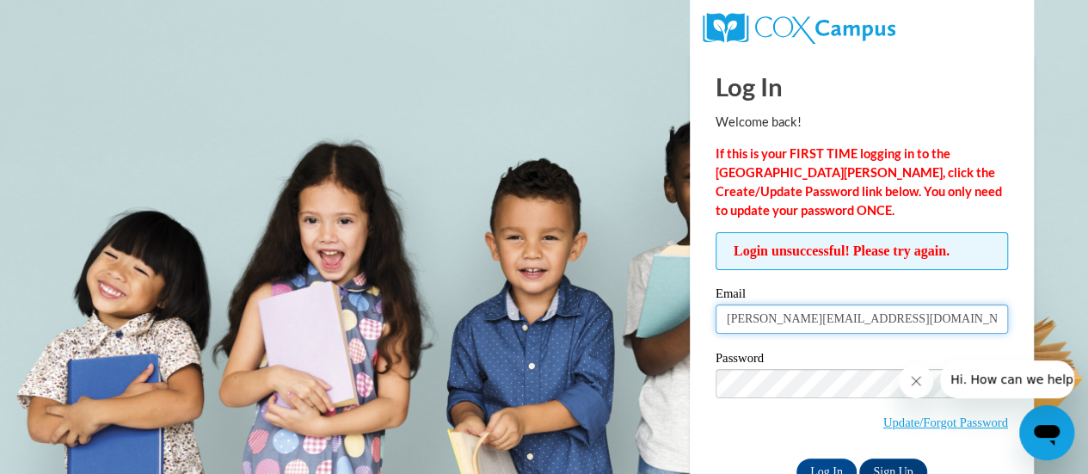
drag, startPoint x: 861, startPoint y: 319, endPoint x: 680, endPoint y: 323, distance: 181.6
click at [680, 323] on body "Log In Welcome back! If this is your FIRST TIME logging in to the NEW Cox Campu…" at bounding box center [544, 237] width 1088 height 474
type input "admin@agile.net"
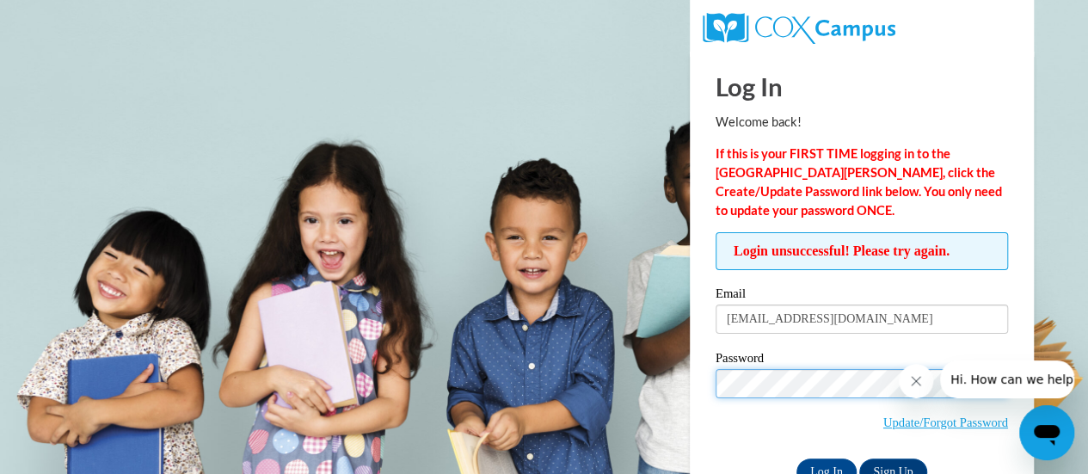
click at [705, 384] on div "Login unsuccessful! Please try again. Please enter your email! Please enter you…" at bounding box center [862, 358] width 318 height 253
click at [797, 459] on input "Log In" at bounding box center [827, 473] width 60 height 28
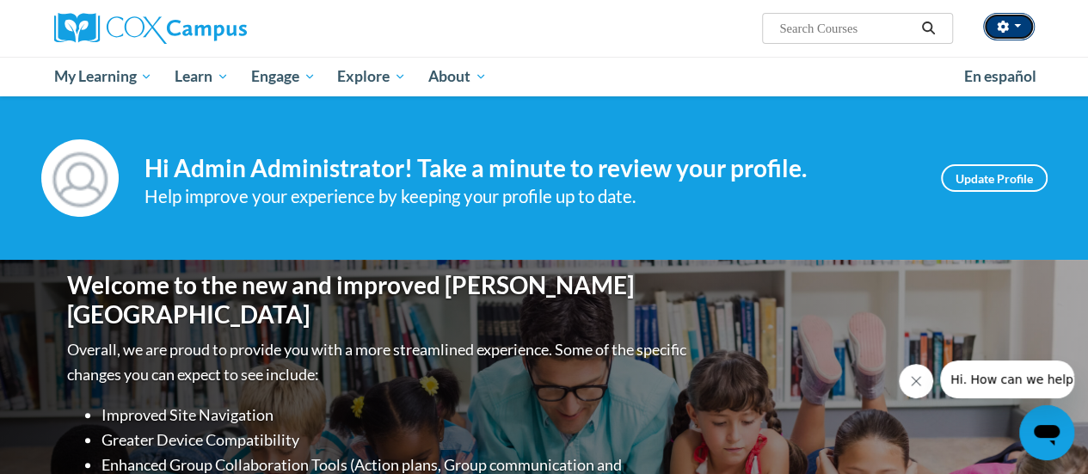
click at [1019, 27] on span "button" at bounding box center [1017, 25] width 7 height 3
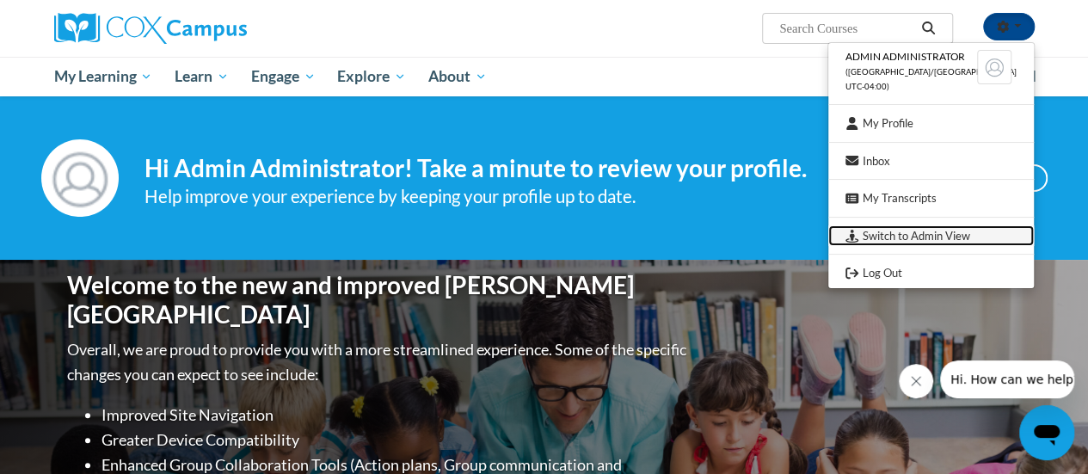
click at [936, 235] on link "Switch to Admin View" at bounding box center [932, 236] width 206 height 22
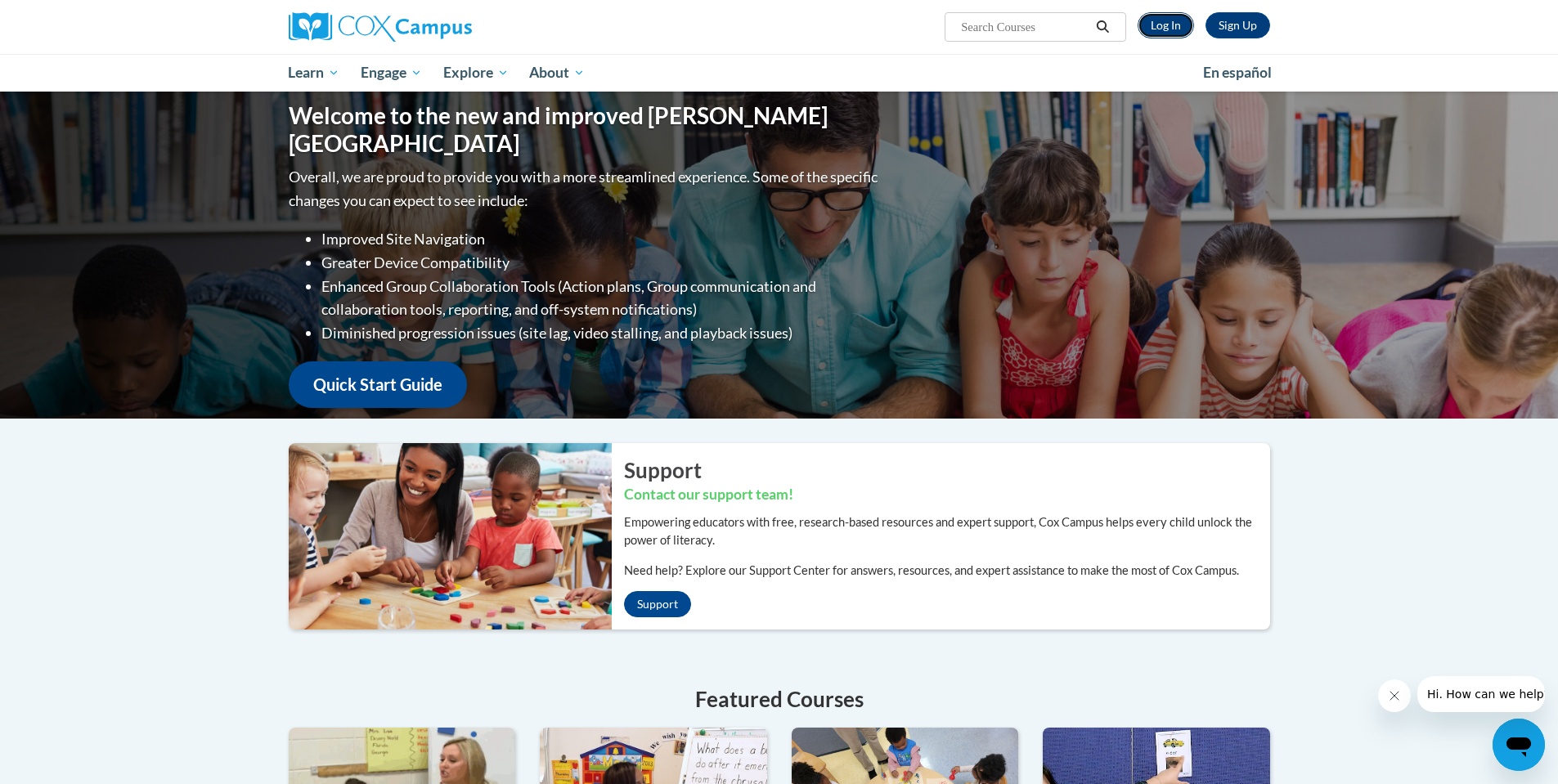
click at [1164, 25] on link "Log In" at bounding box center [1165, 26] width 56 height 27
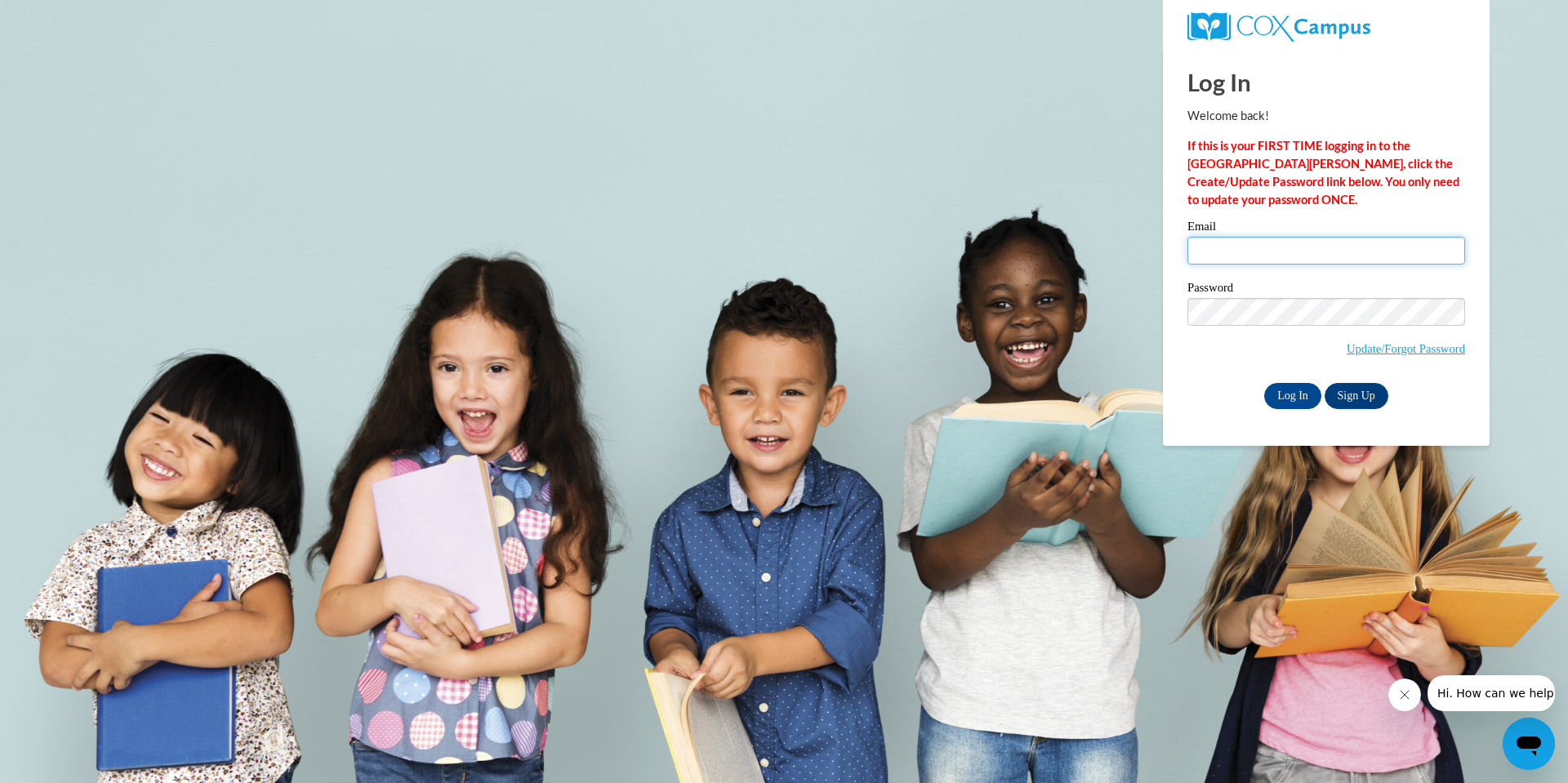
click at [1244, 249] on input "Email" at bounding box center [1326, 251] width 278 height 28
click at [1284, 395] on input "Log In" at bounding box center [1293, 397] width 57 height 27
click at [1338, 249] on input "sejal@thinkingcap.com" at bounding box center [1326, 251] width 278 height 28
click at [1345, 254] on input "sejal@thinkingcap.com:" at bounding box center [1326, 251] width 278 height 28
paste input "SLyons@atlantaspeechschool.org"
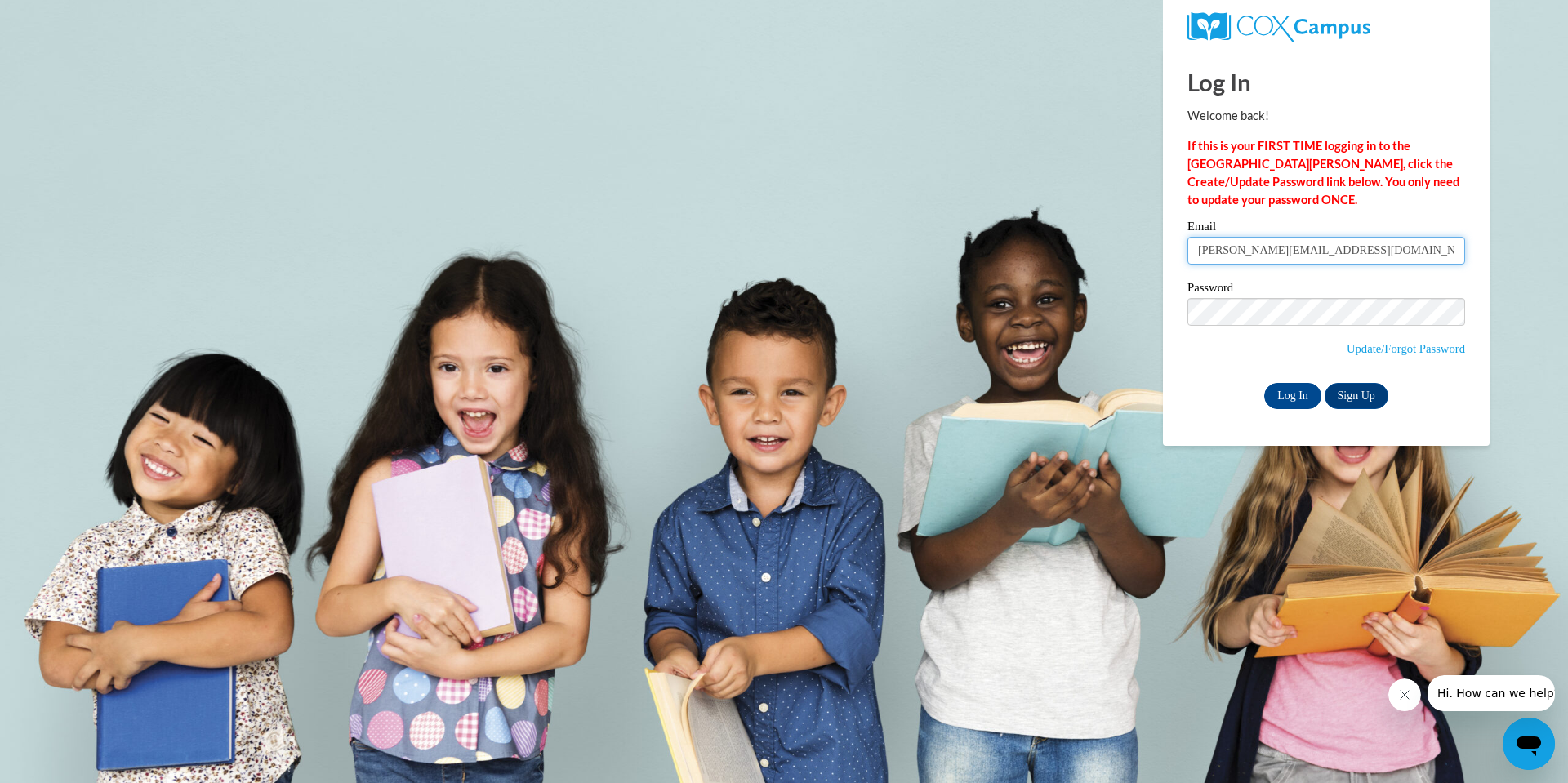
scroll to position [0, 29]
type input "sejal@thinkingcap.com:SLyons@atlantaspeechschool.org"
click at [1288, 389] on input "Log In" at bounding box center [1293, 397] width 57 height 27
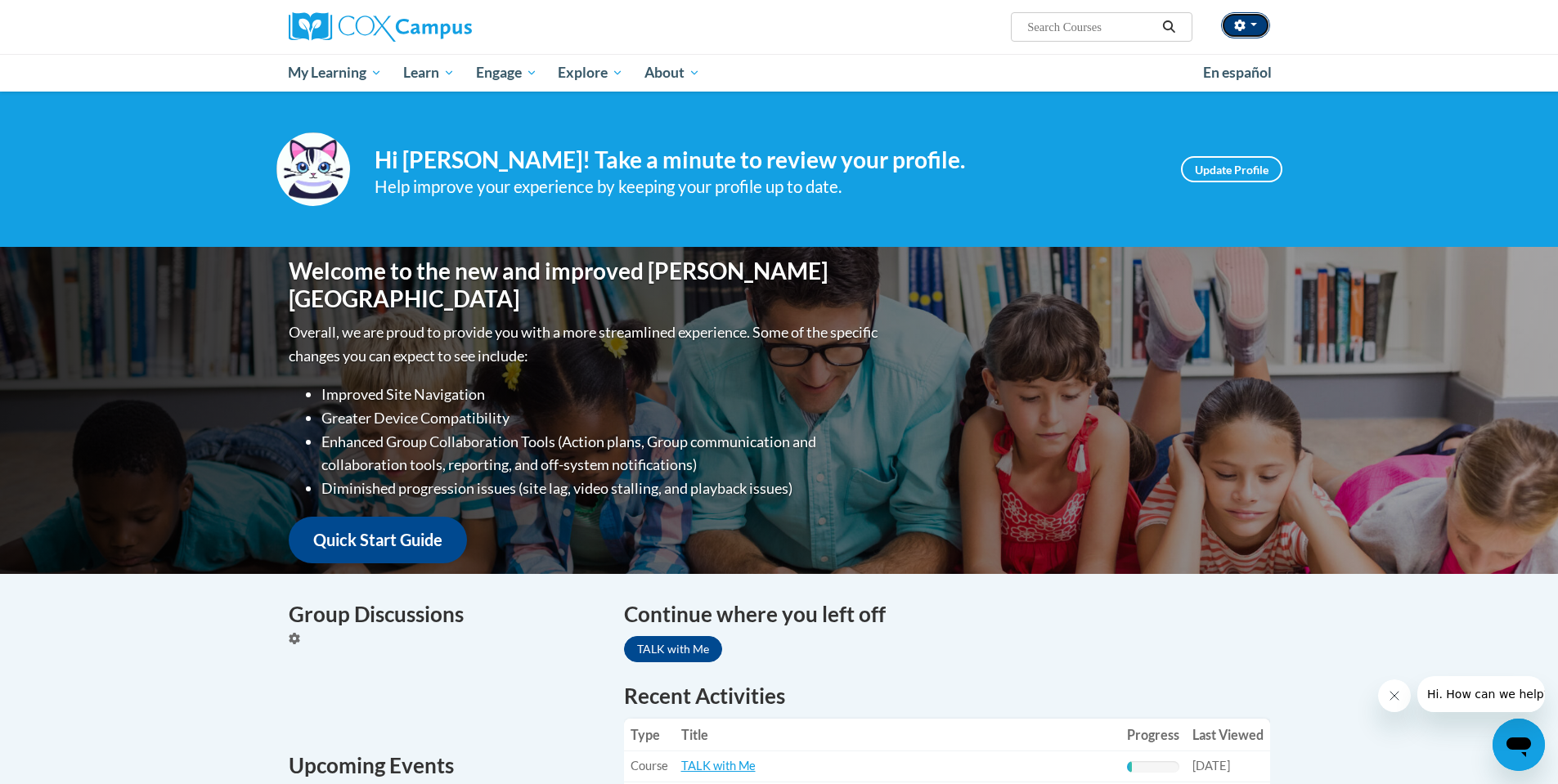
click at [1258, 27] on button "button" at bounding box center [1246, 26] width 49 height 27
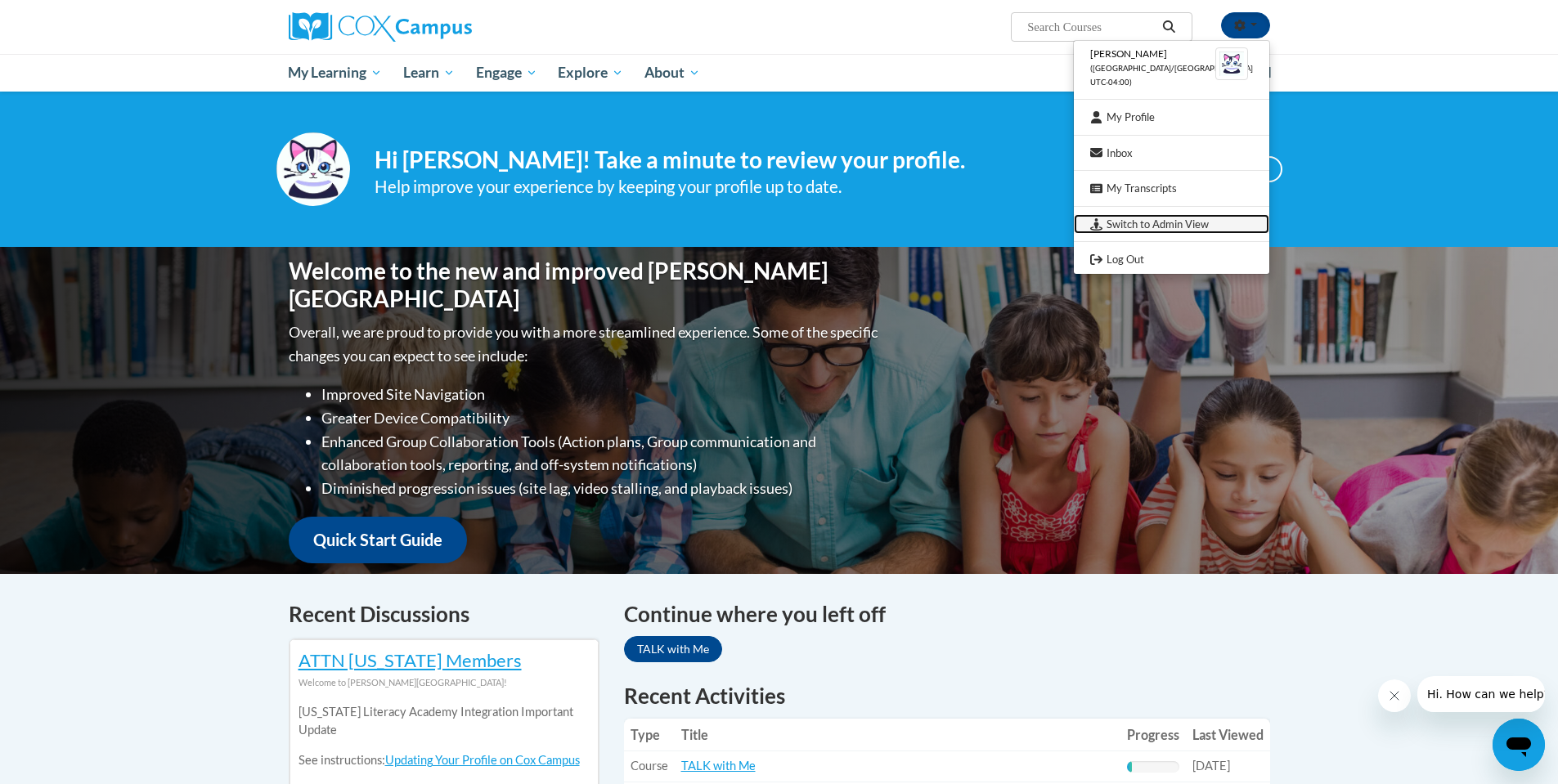
click at [1164, 219] on link "Switch to Admin View" at bounding box center [1172, 224] width 196 height 21
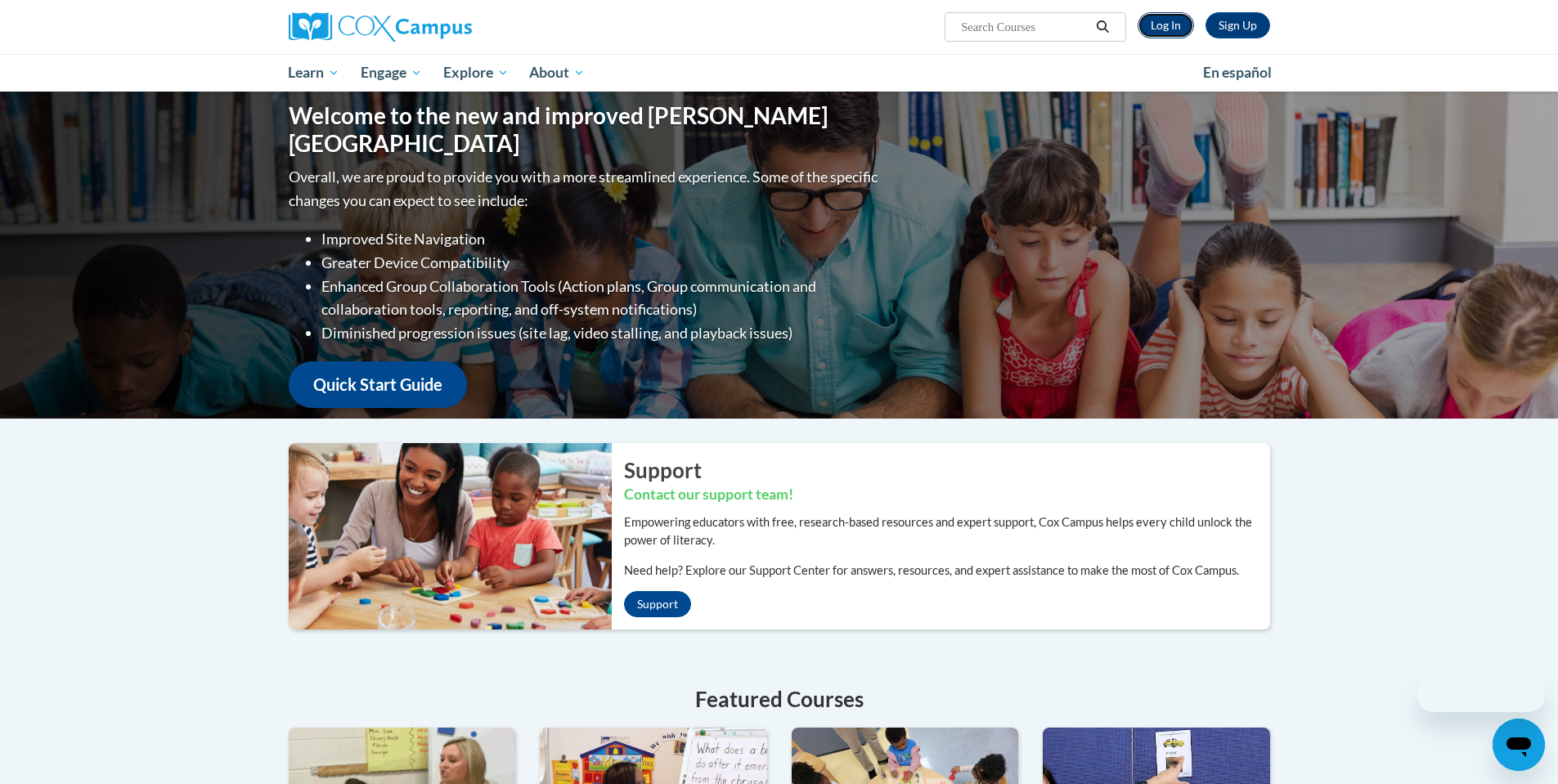
click at [1165, 22] on link "Log In" at bounding box center [1165, 26] width 56 height 27
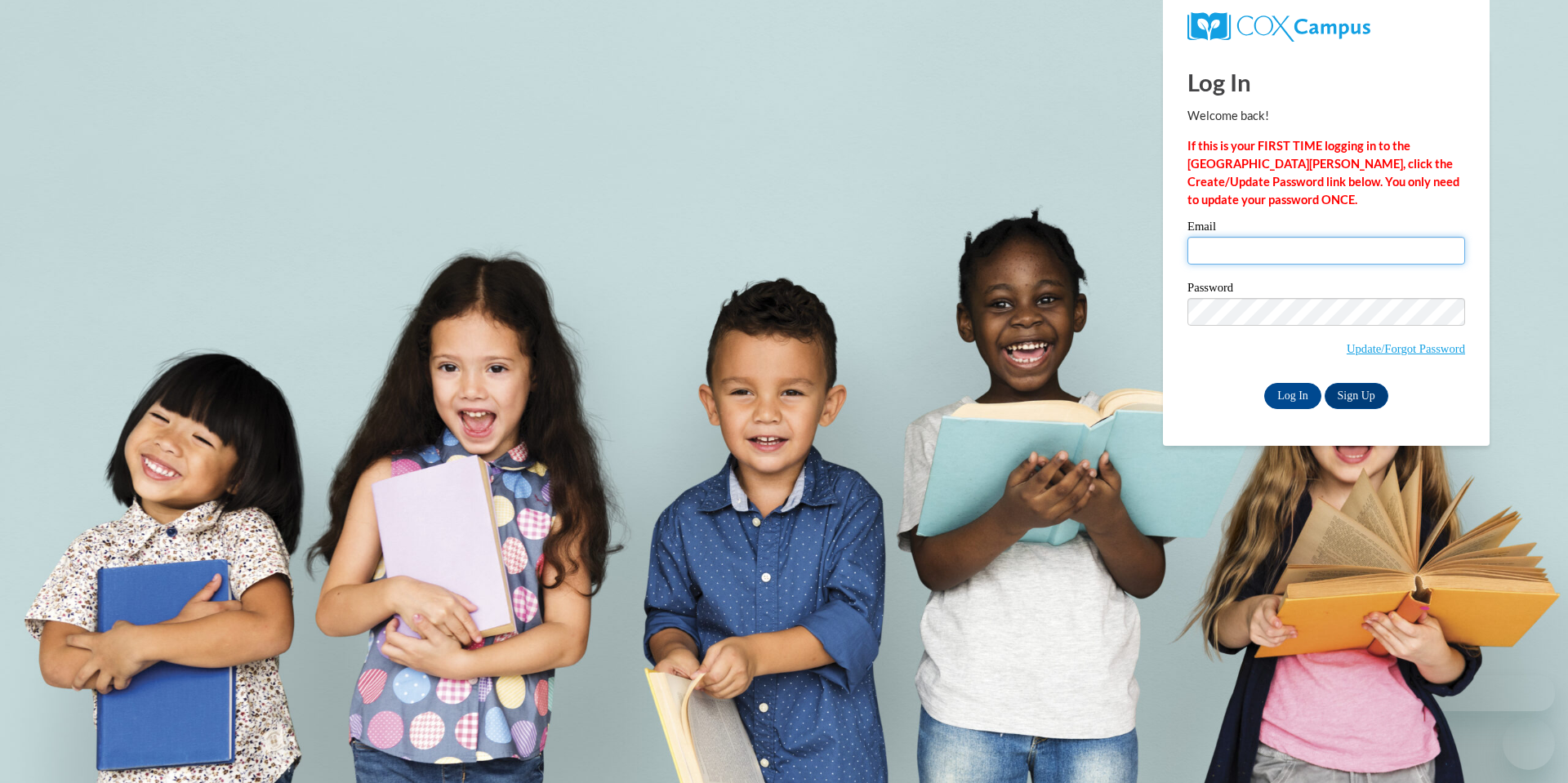
click at [1238, 250] on input "Email" at bounding box center [1326, 251] width 278 height 28
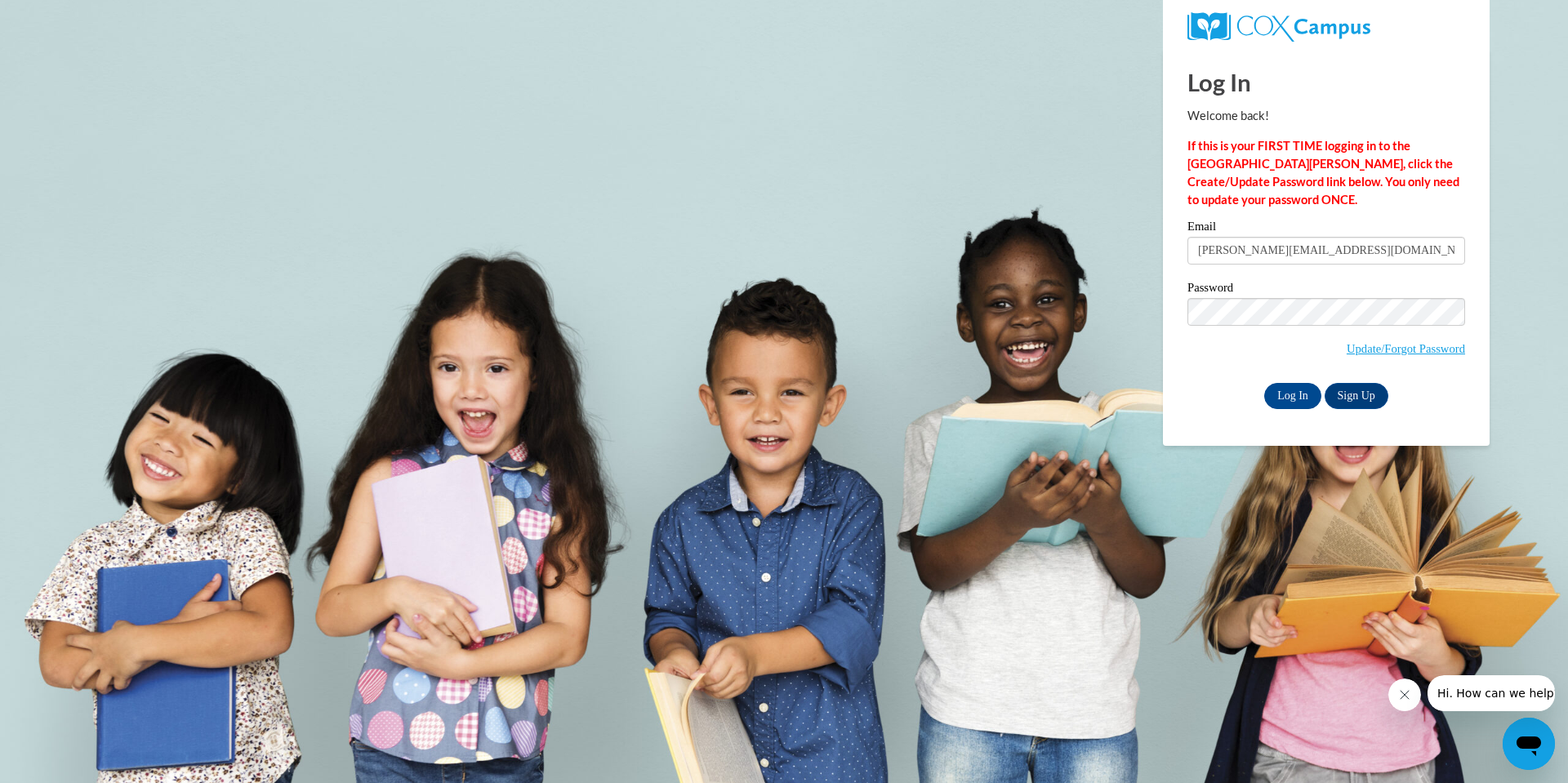
scroll to position [0, 29]
type input "sejal@thinkingcap.com:SLyons@atlantaspeechschool.org"
click at [1290, 395] on input "Log In" at bounding box center [1293, 397] width 57 height 27
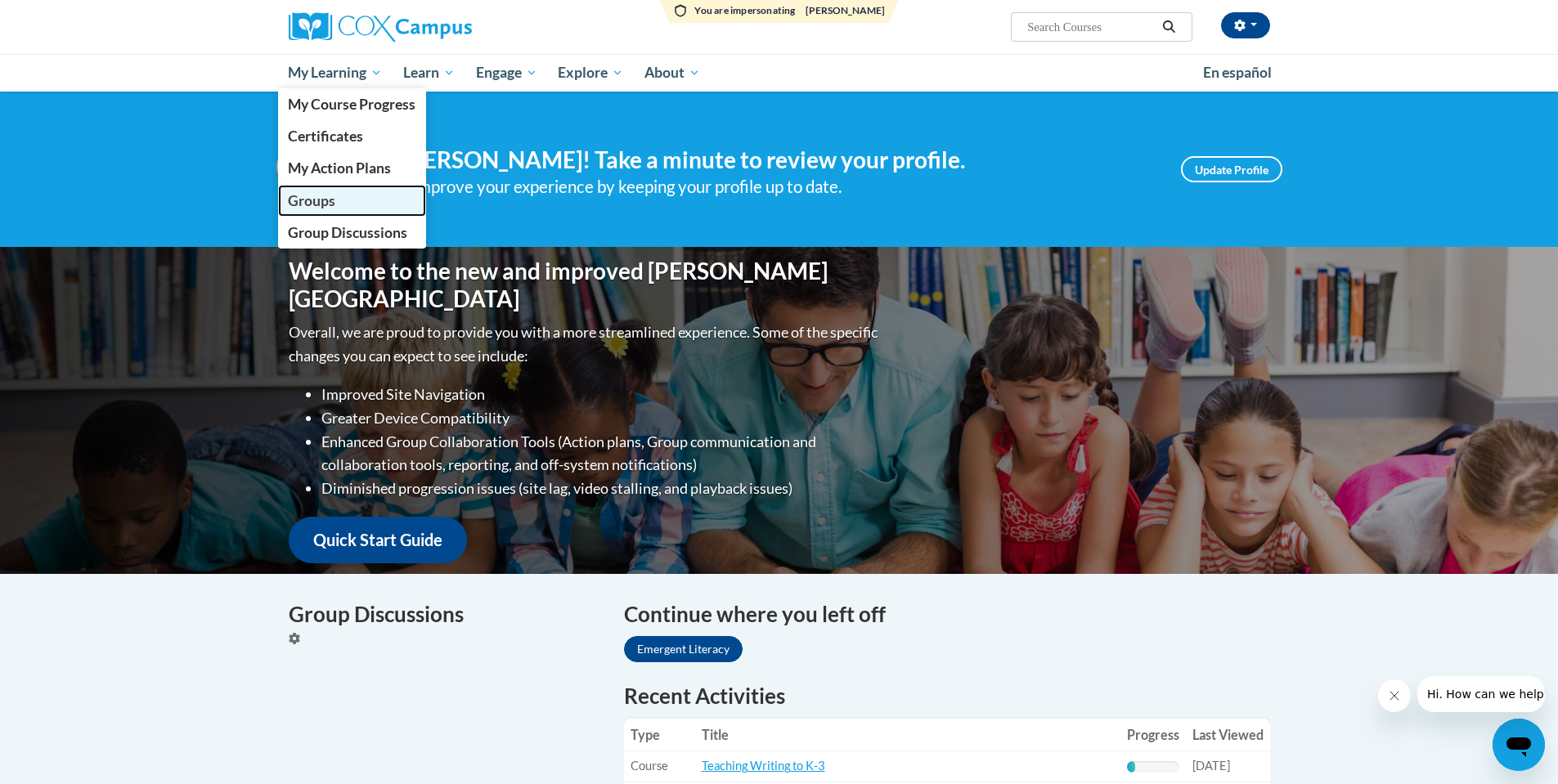
click at [325, 202] on span "Groups" at bounding box center [312, 201] width 48 height 17
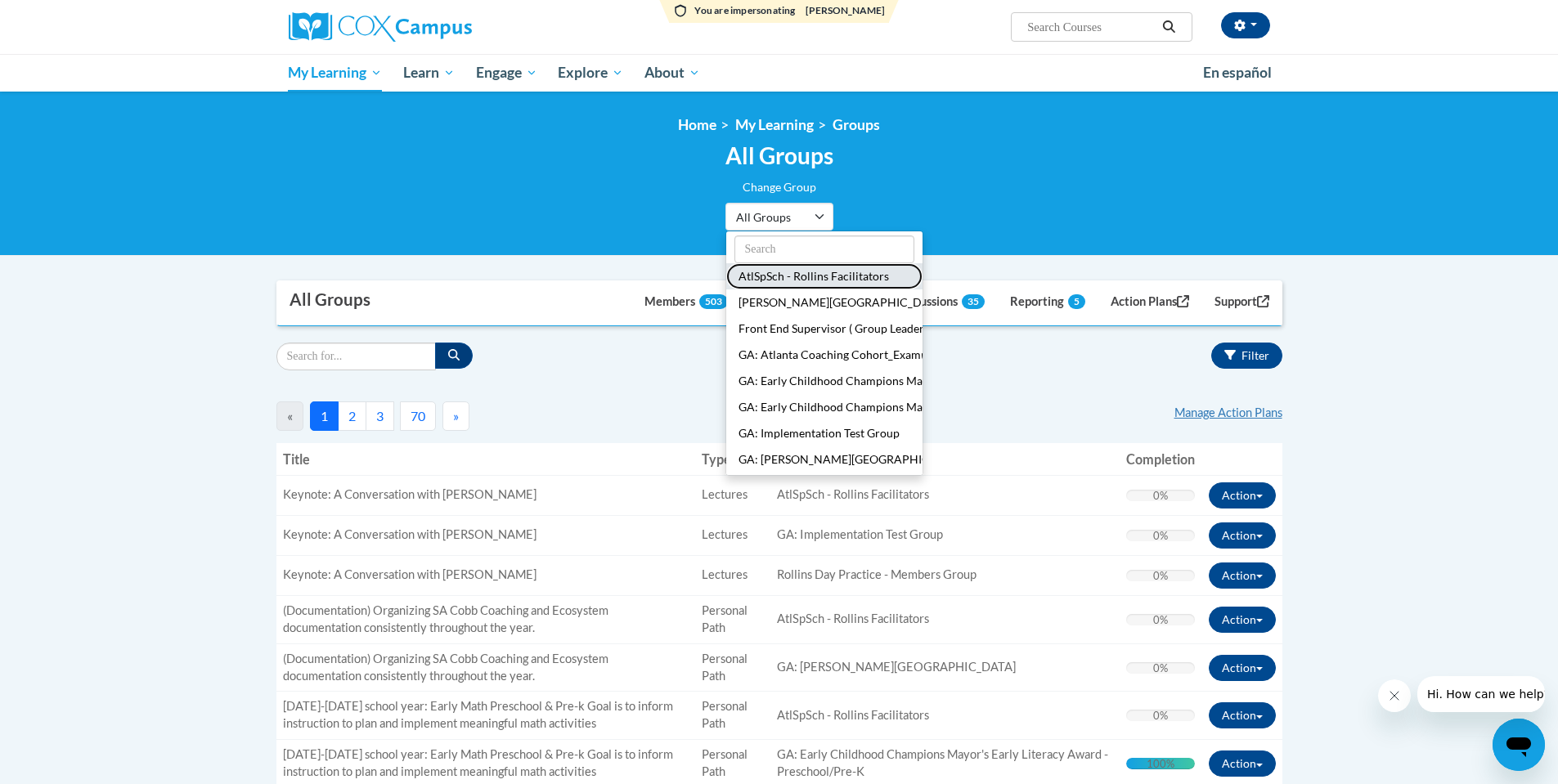
click at [814, 278] on button "AtlSpSch - Rollins Facilitators" at bounding box center [824, 277] width 197 height 27
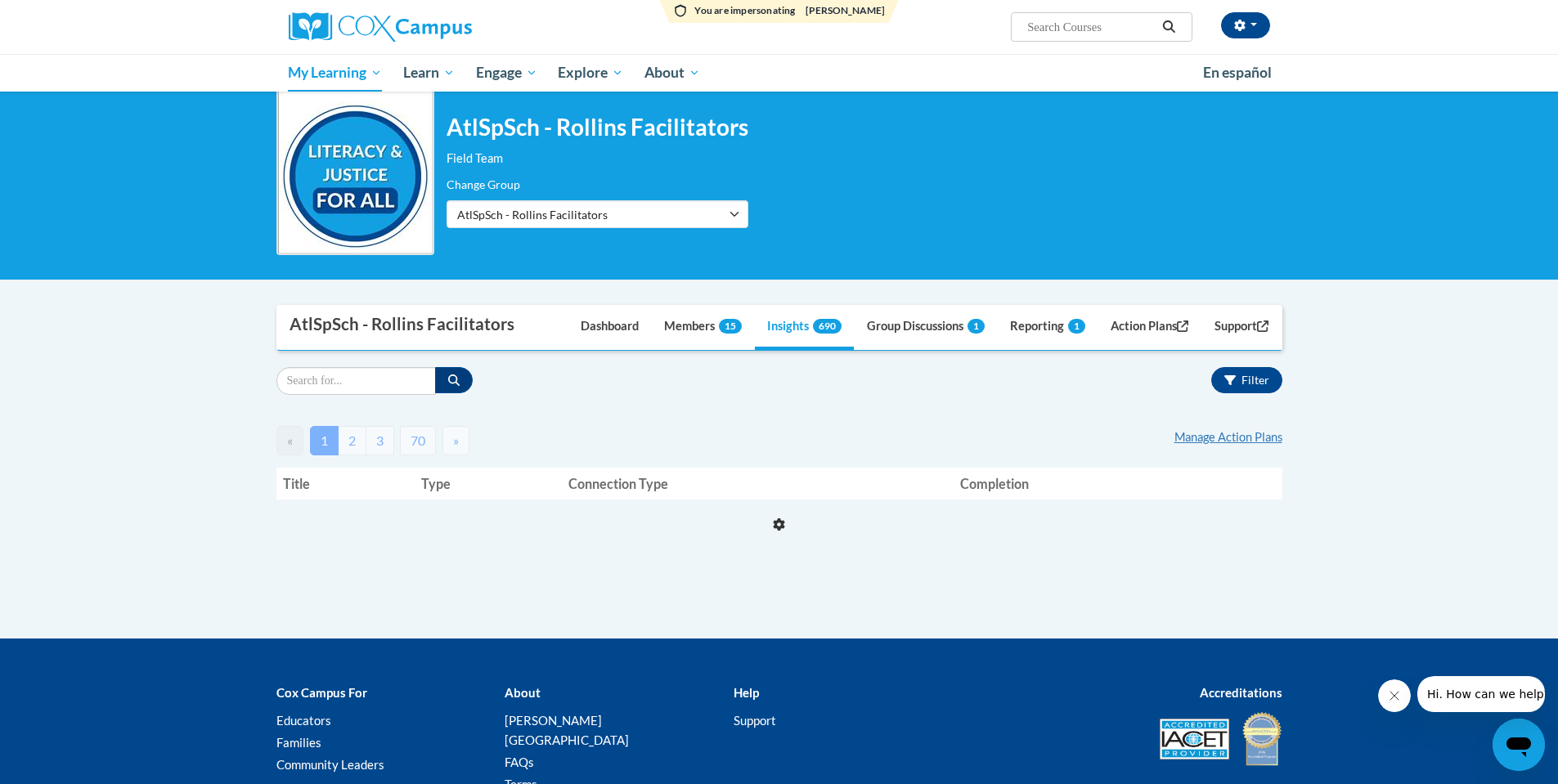
scroll to position [82, 0]
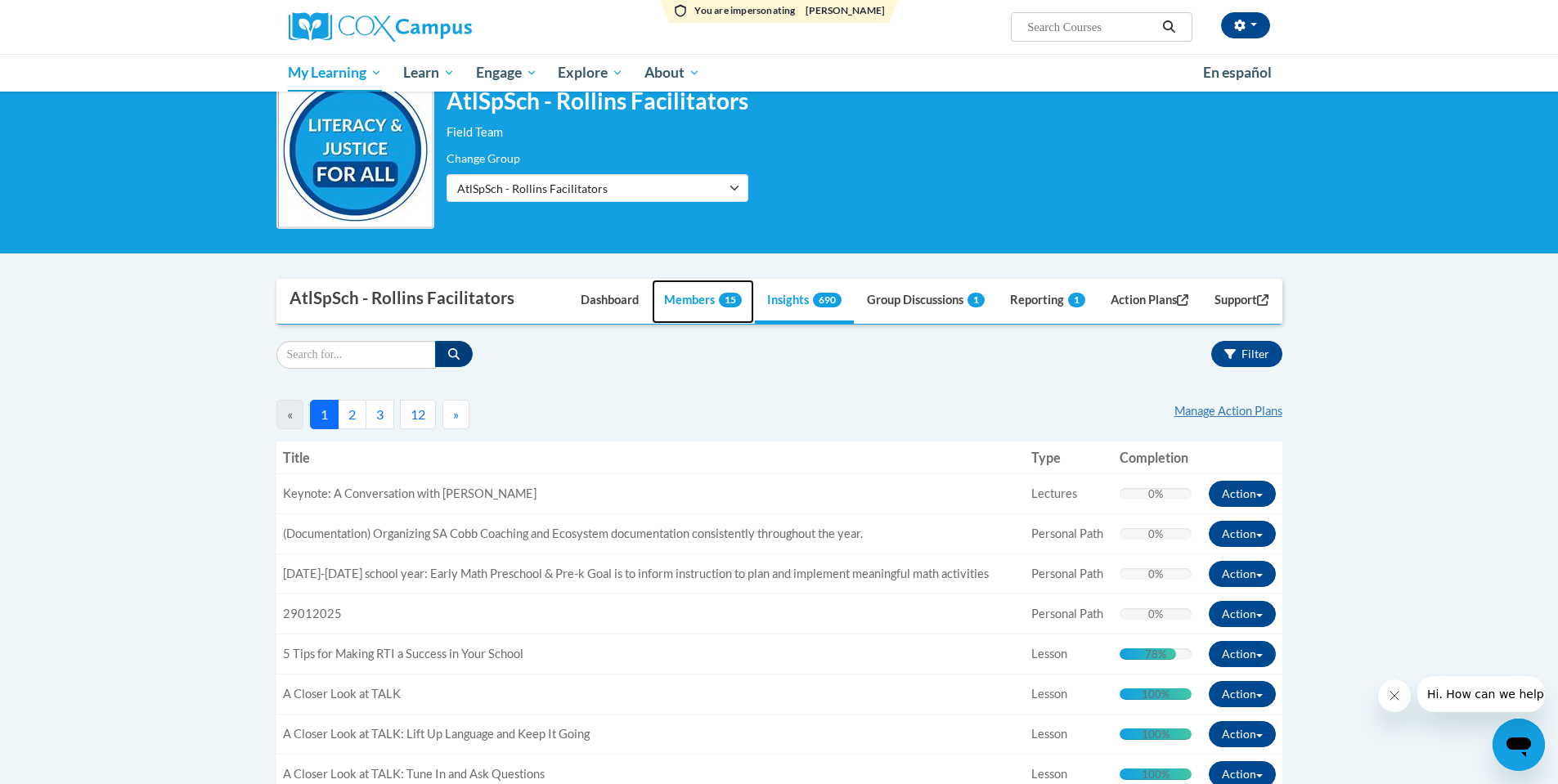
click at [681, 301] on link "Members 15" at bounding box center [703, 301] width 103 height 44
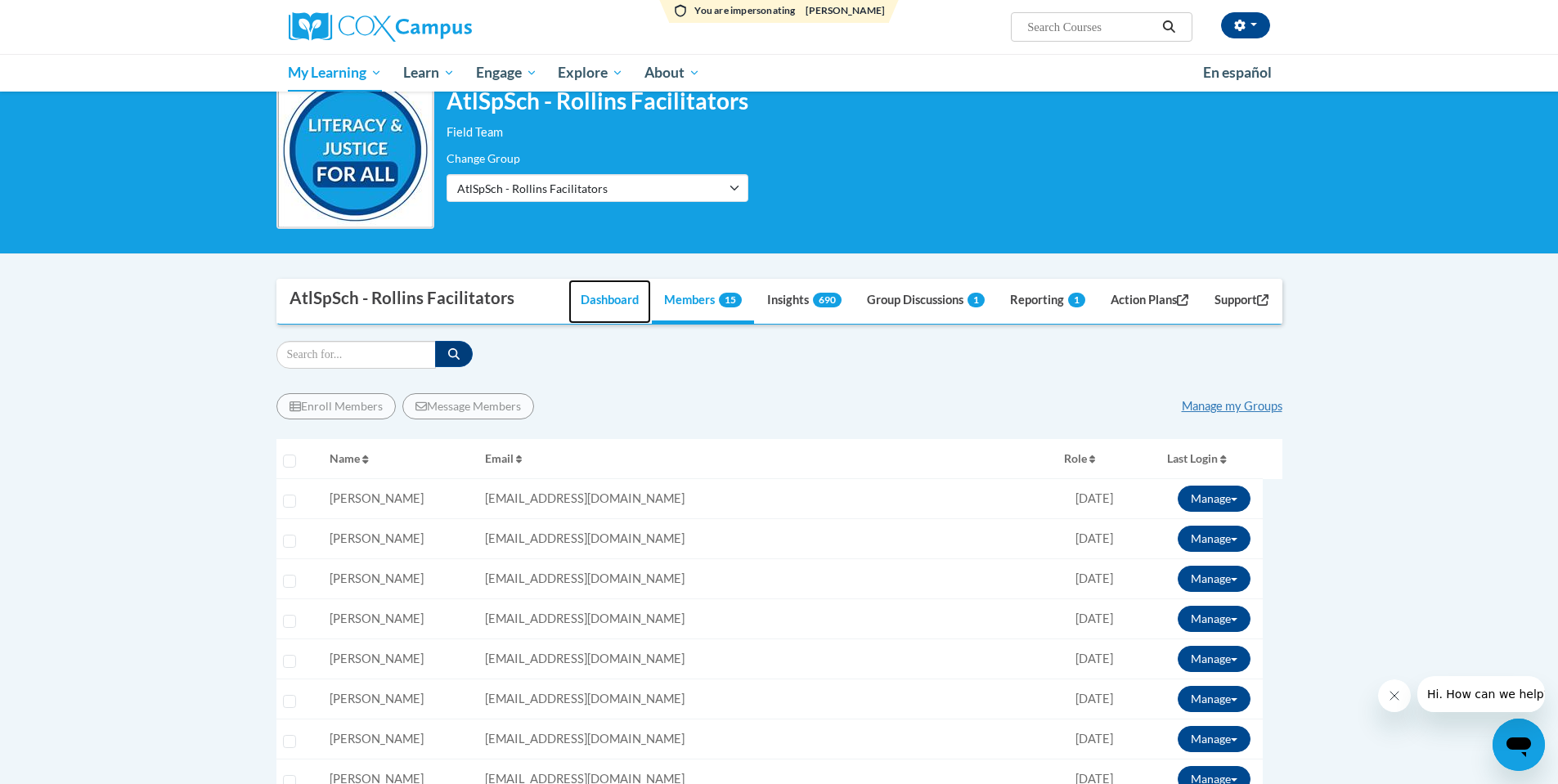
click at [588, 299] on link "Dashboard" at bounding box center [609, 301] width 83 height 44
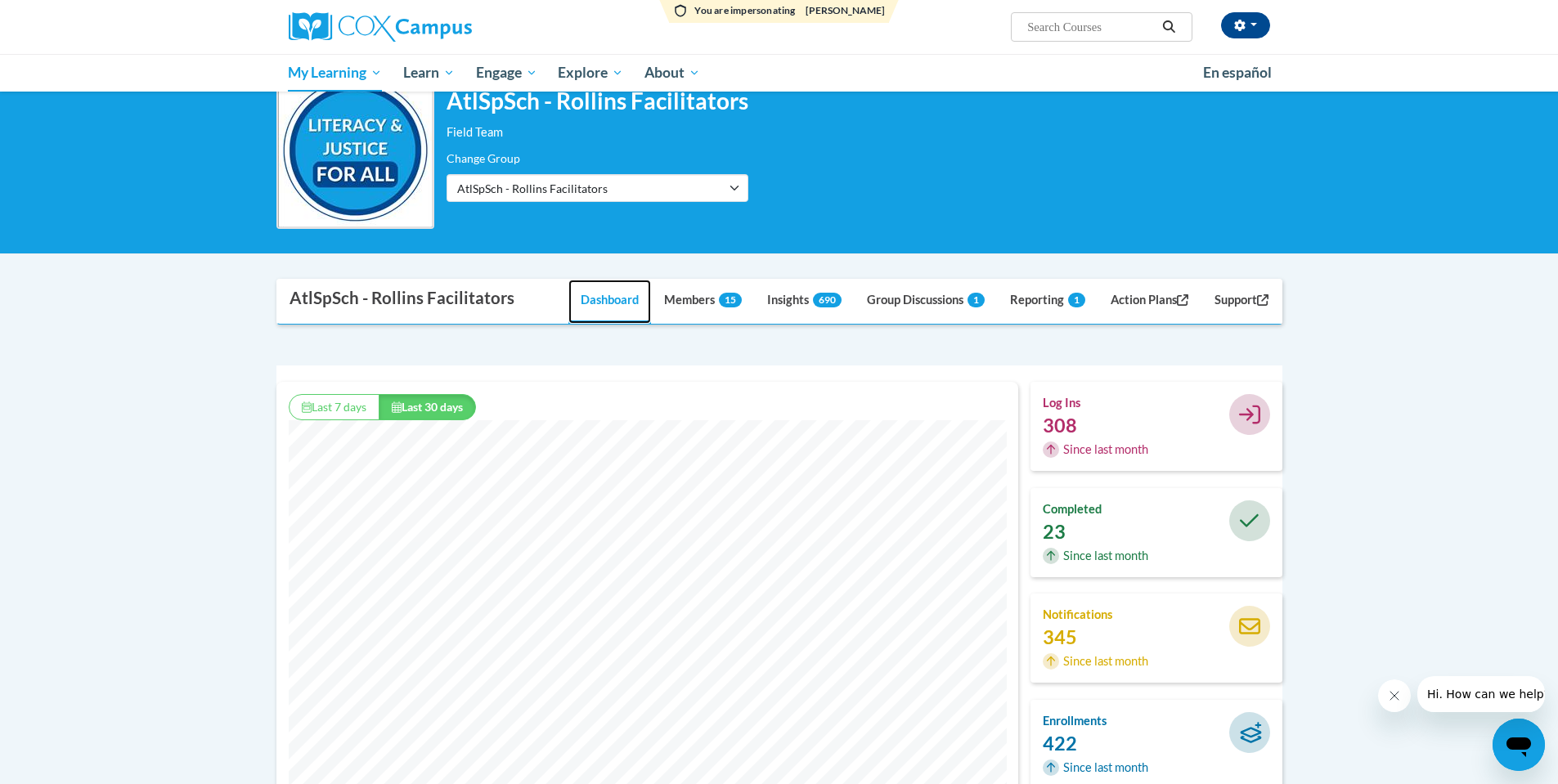
scroll to position [419, 741]
click at [685, 309] on link "Members 15" at bounding box center [703, 301] width 103 height 44
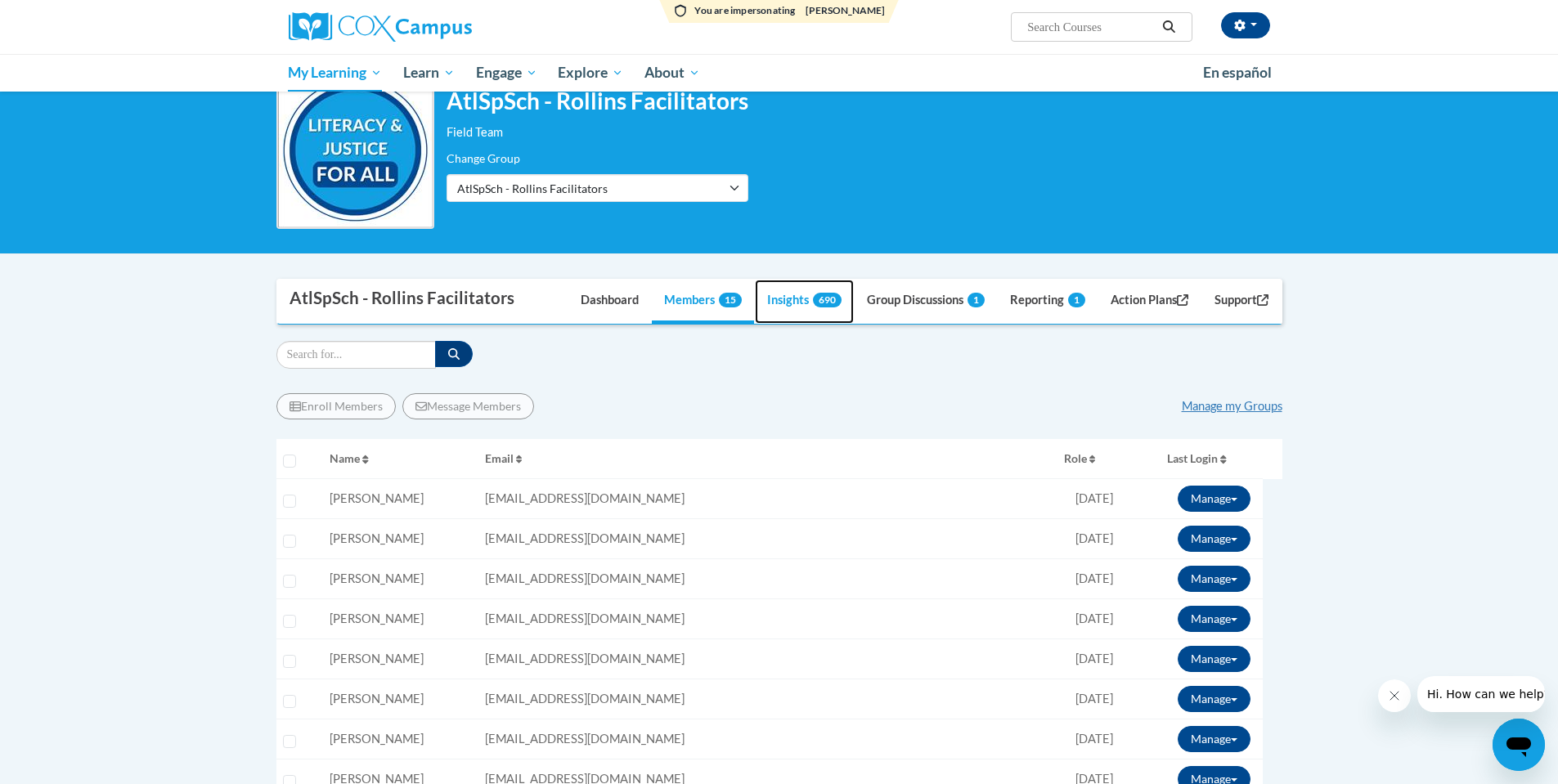
click at [779, 306] on link "Insights 690" at bounding box center [804, 301] width 99 height 44
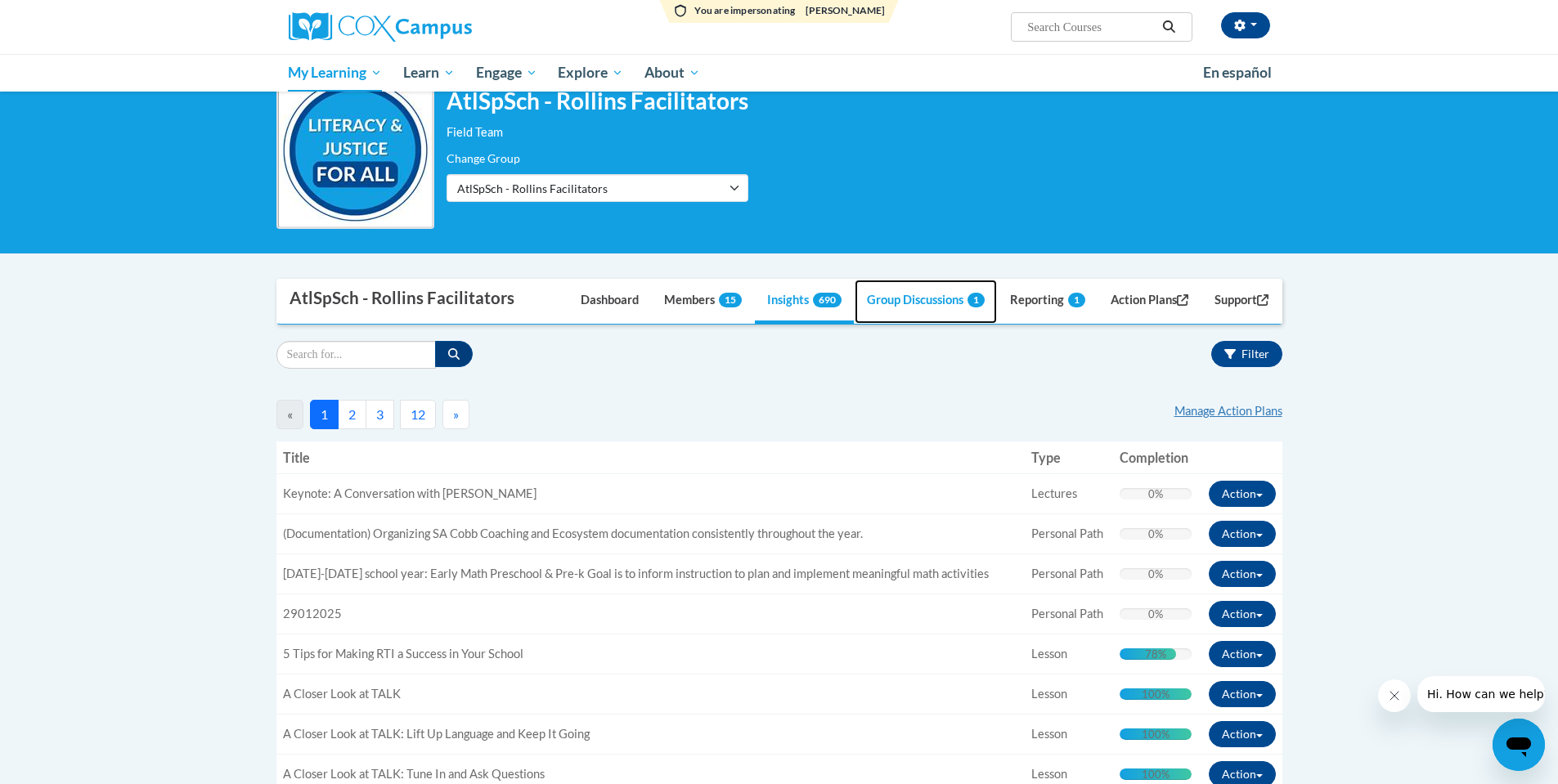
click at [906, 308] on link "Group Discussions 1" at bounding box center [926, 301] width 143 height 44
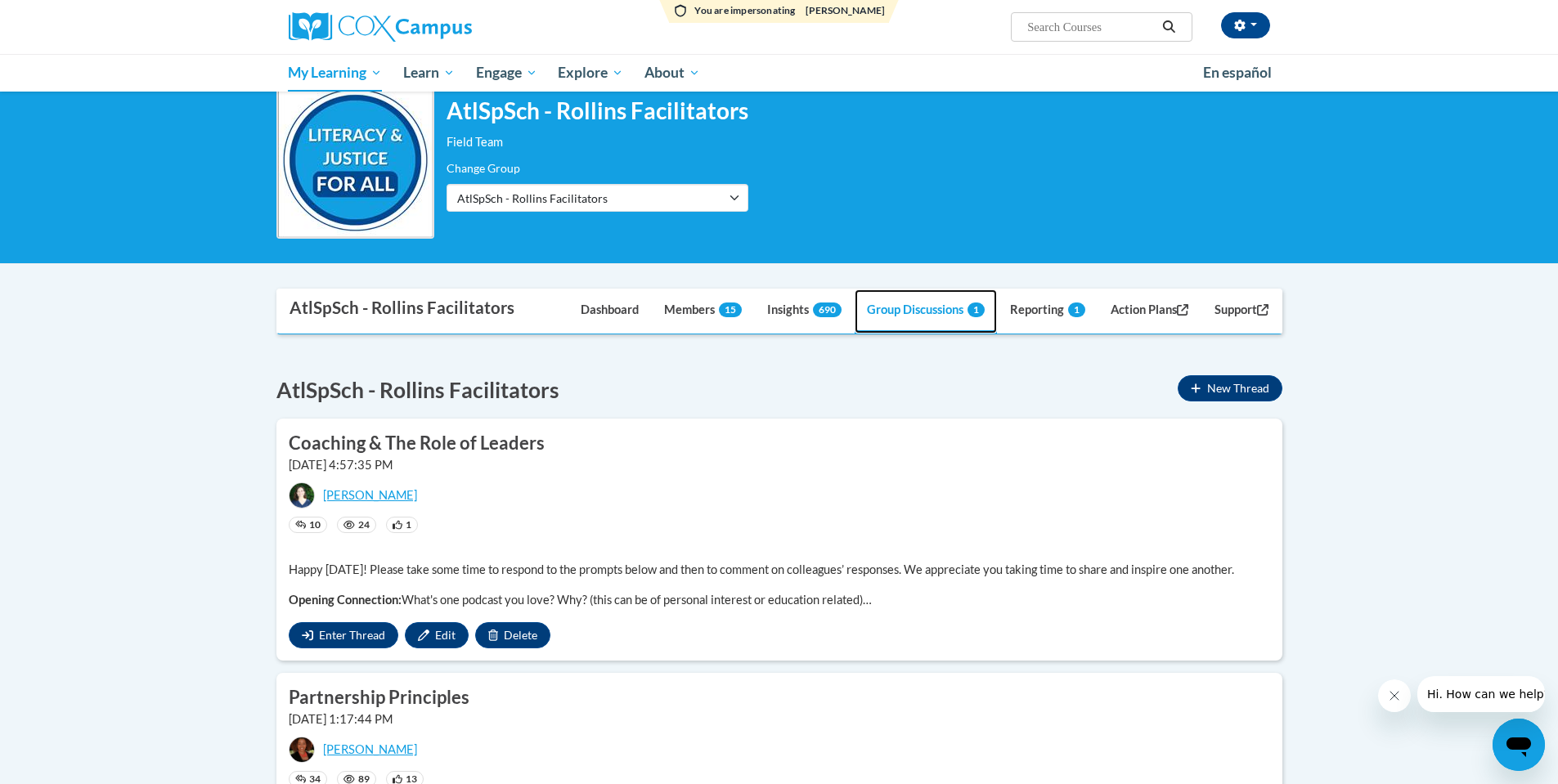
scroll to position [82, 0]
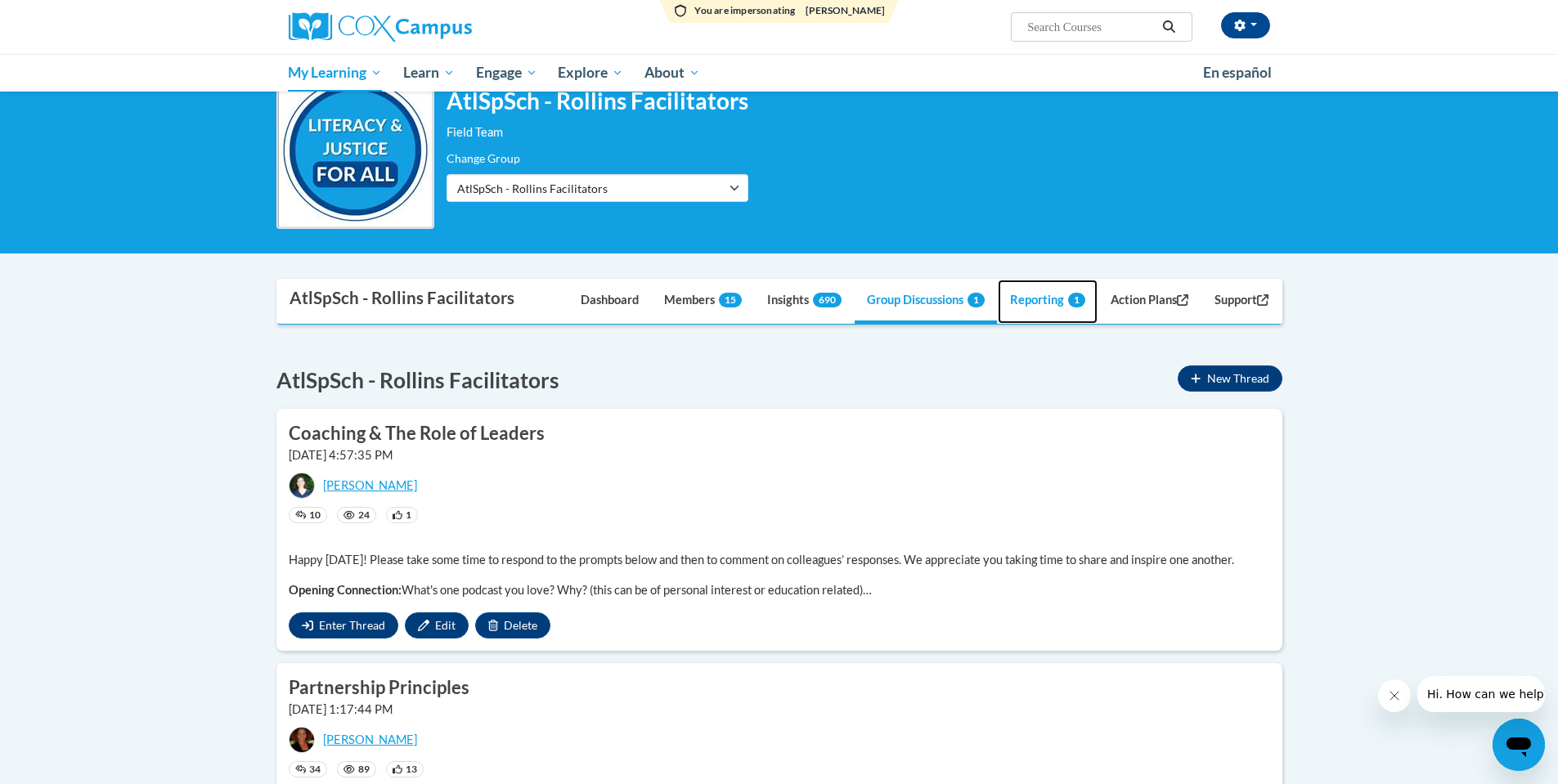
click at [1011, 308] on link "Reporting 1" at bounding box center [1048, 301] width 100 height 44
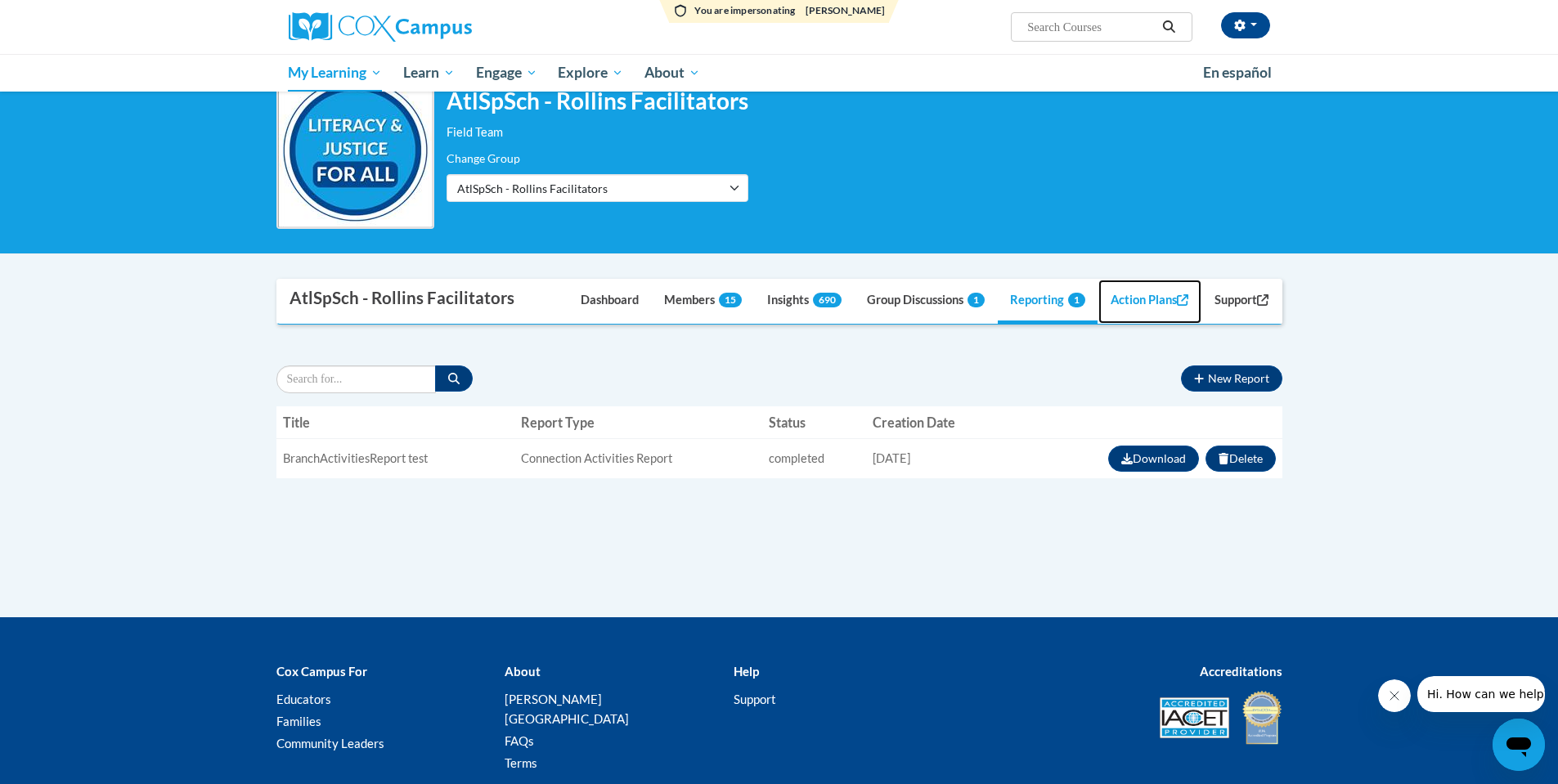
click at [1134, 305] on link "Action Plans" at bounding box center [1150, 301] width 103 height 44
click at [1233, 301] on link "Support" at bounding box center [1241, 301] width 79 height 44
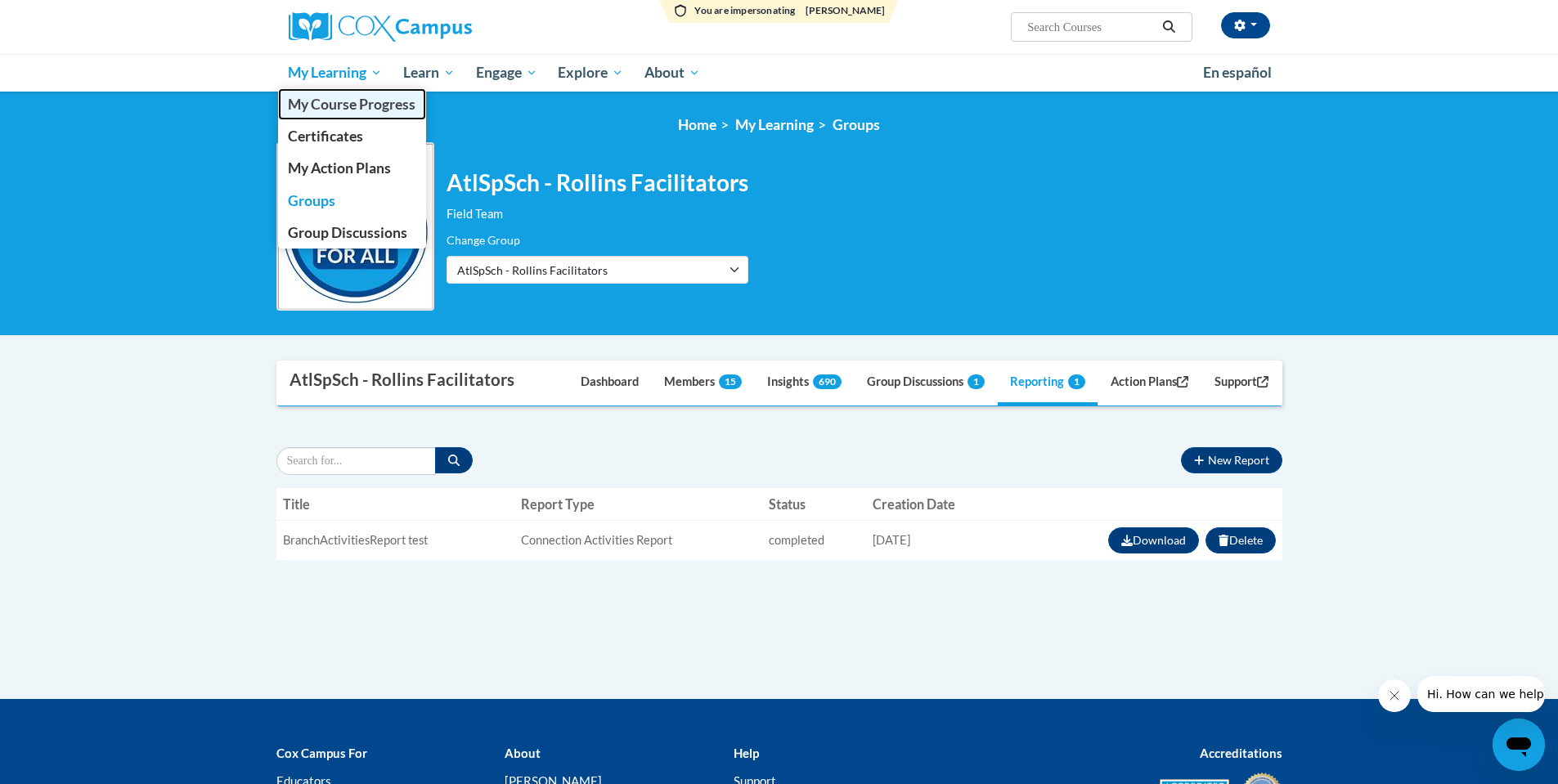
click at [373, 108] on span "My Course Progress" at bounding box center [352, 105] width 127 height 17
drag, startPoint x: 344, startPoint y: 105, endPoint x: 361, endPoint y: 114, distance: 19.2
click at [344, 105] on span "My Course Progress" at bounding box center [352, 105] width 127 height 17
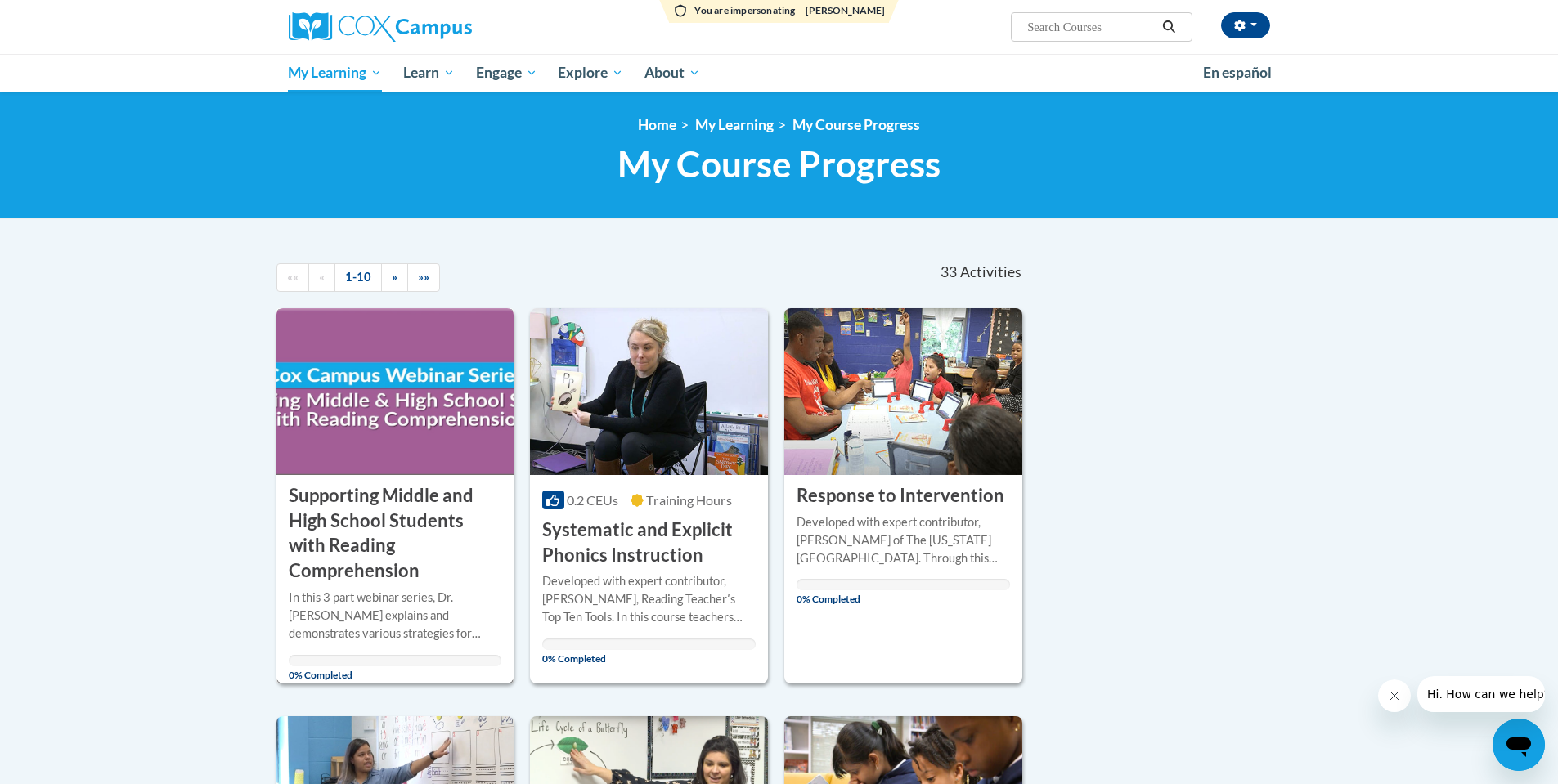
click at [375, 589] on div "In this 3 part webinar series, Dr. Liz Stevens explains and demonstrates variou…" at bounding box center [395, 616] width 214 height 54
